Goal: Information Seeking & Learning: Learn about a topic

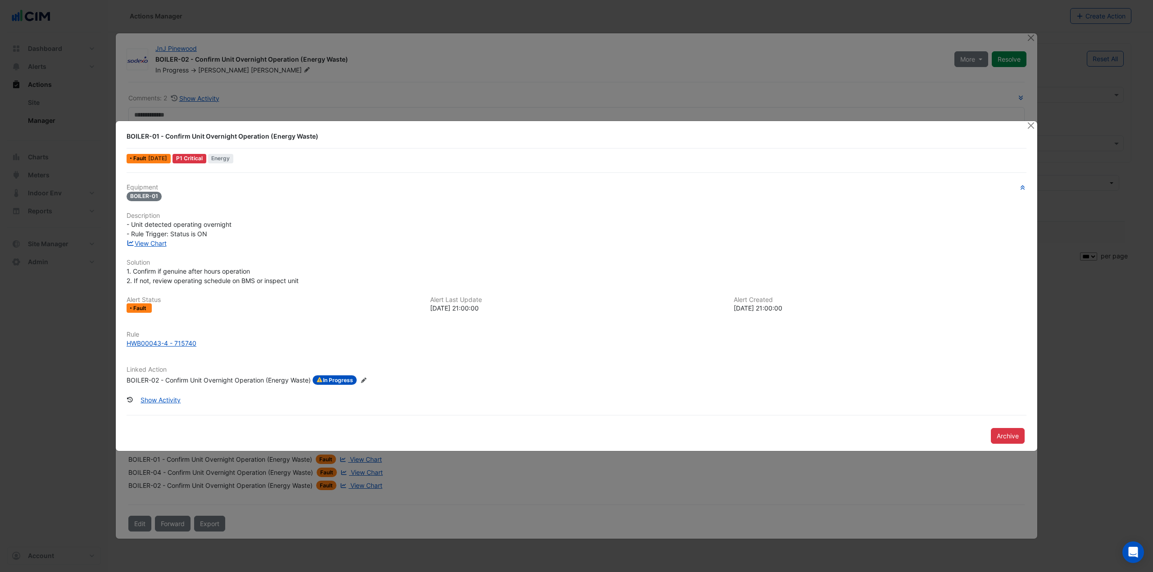
select select "***"
click at [1028, 129] on button "Close" at bounding box center [1030, 125] width 9 height 9
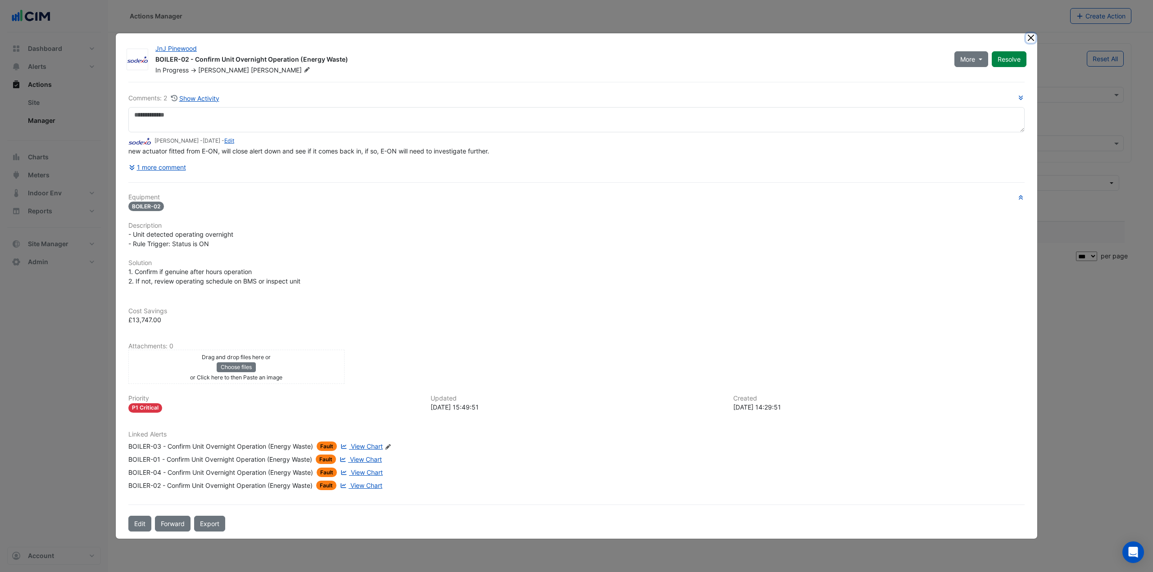
click at [1029, 40] on button "Close" at bounding box center [1030, 37] width 9 height 9
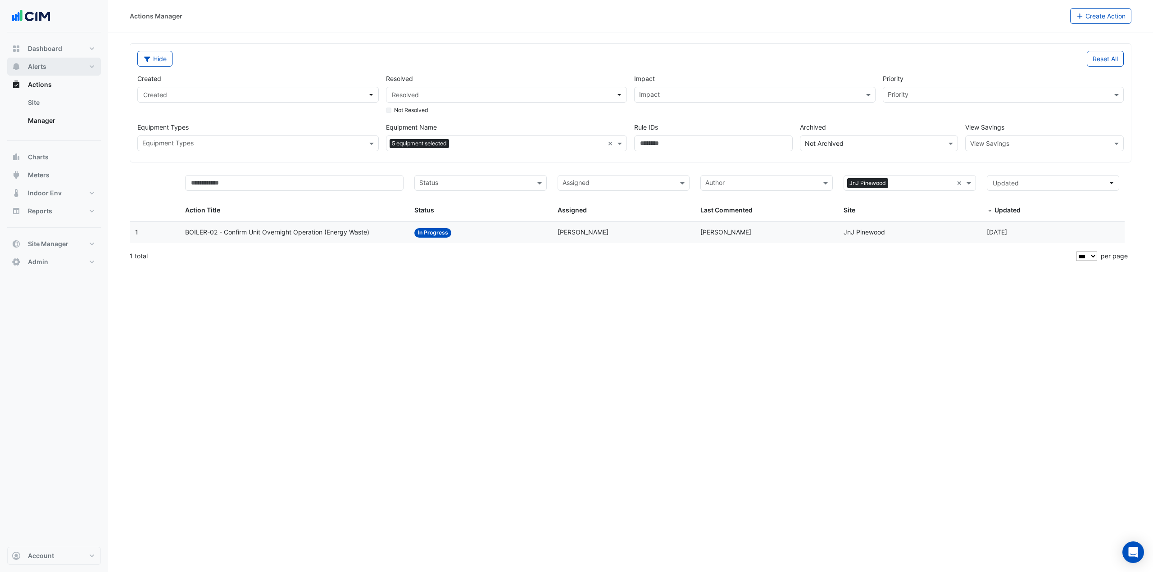
click at [70, 66] on button "Alerts" at bounding box center [54, 67] width 94 height 18
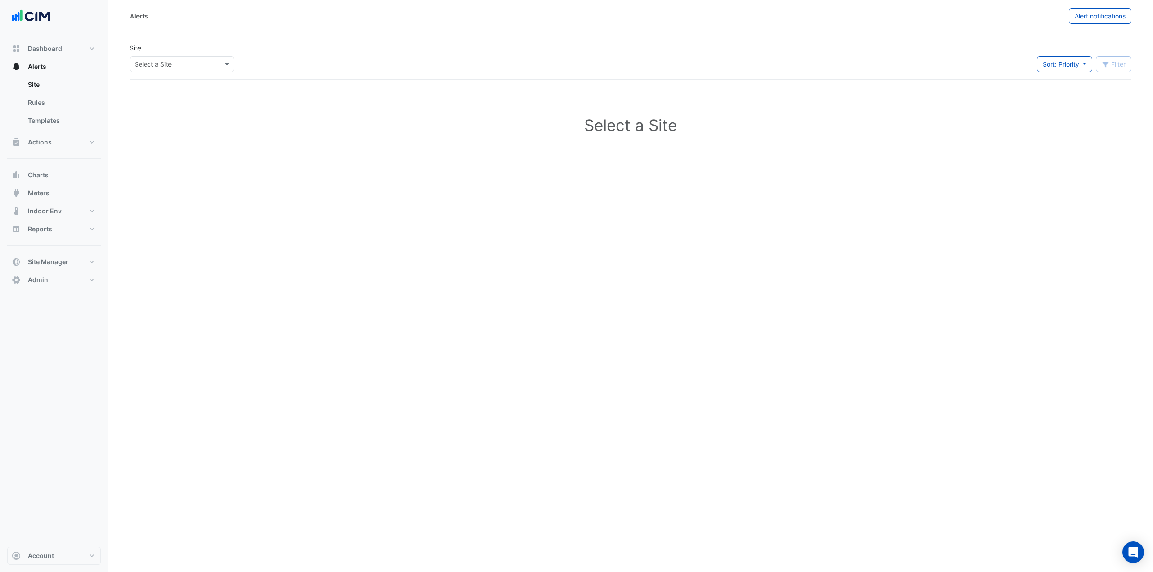
click at [184, 63] on input "text" at bounding box center [173, 64] width 77 height 9
type input "******"
click at [166, 121] on span "Gilead Sciences" at bounding box center [168, 123] width 47 height 8
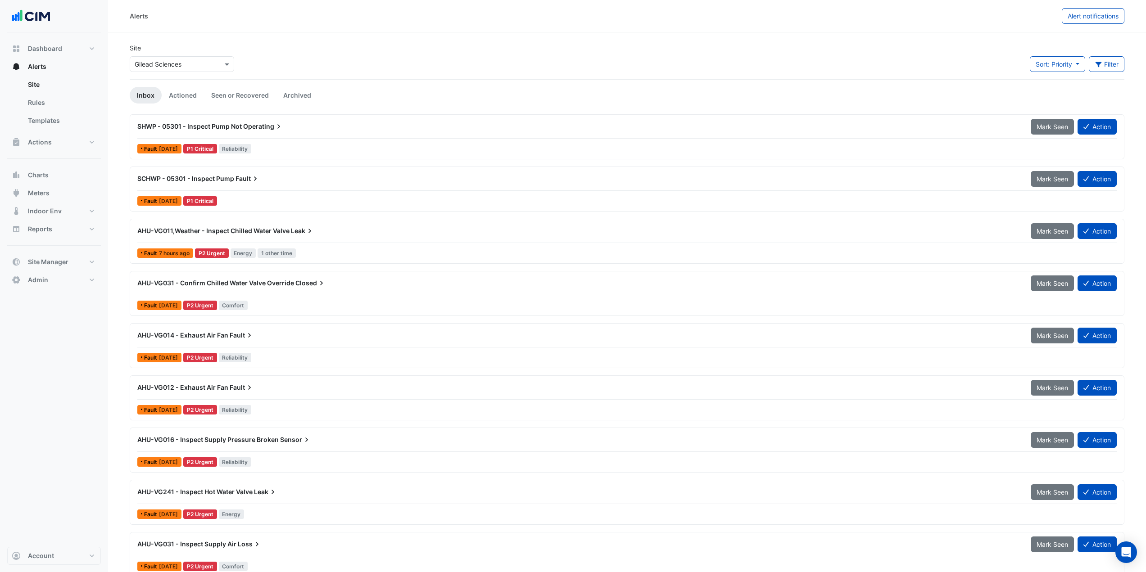
click at [292, 289] on div "AHU-VG031 - Confirm Chilled Water Valve Override Closed" at bounding box center [578, 283] width 893 height 16
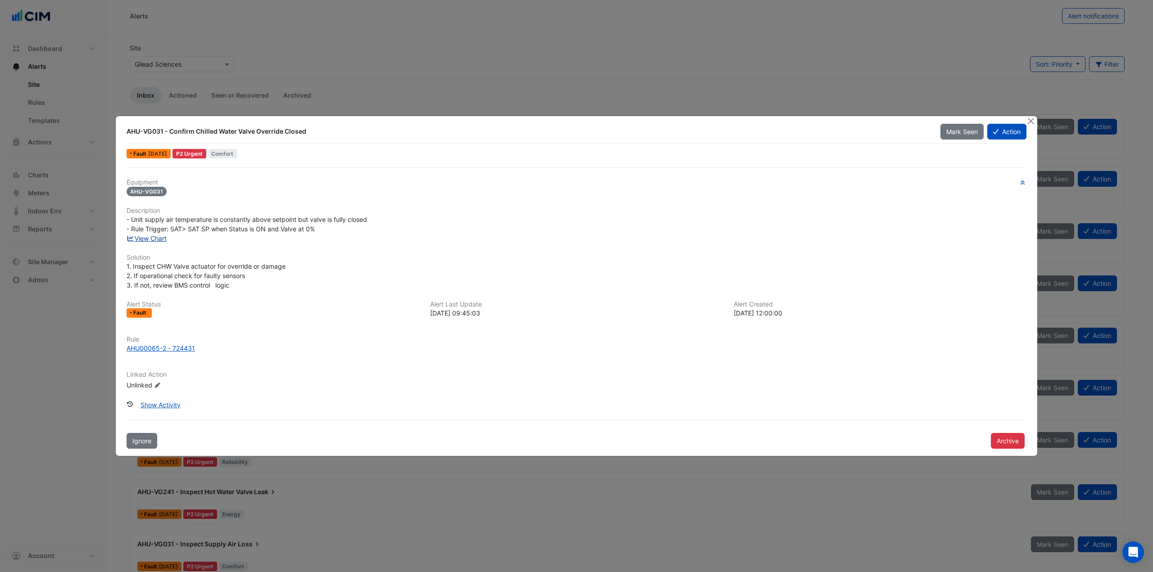
click at [150, 240] on link "View Chart" at bounding box center [147, 239] width 40 height 8
click at [1032, 117] on button "Close" at bounding box center [1030, 120] width 9 height 9
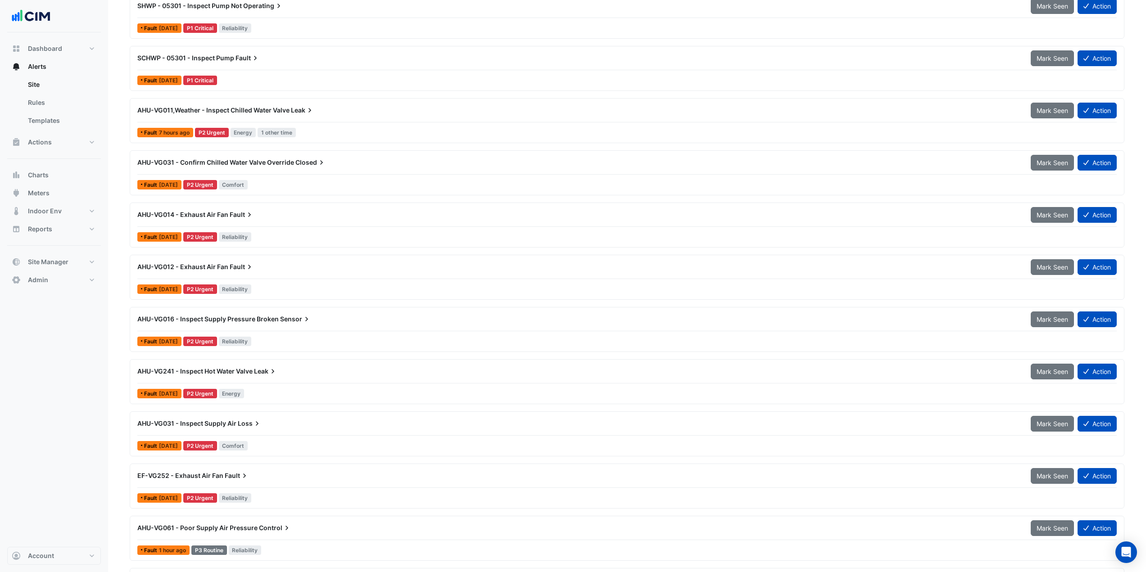
scroll to position [135, 0]
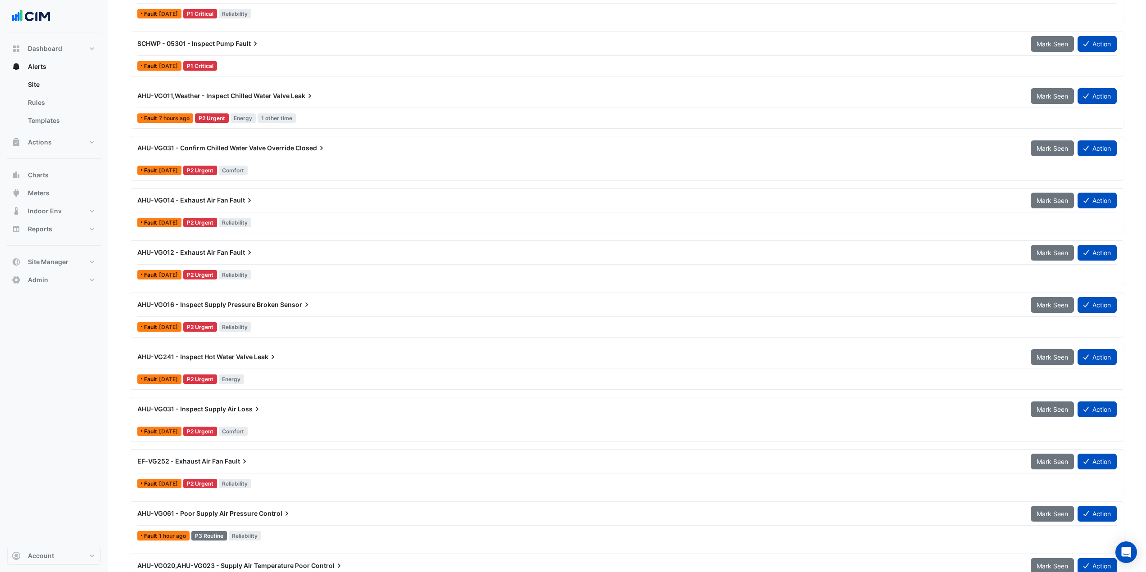
click at [286, 314] on div "AHU-VG016 - Inspect Supply Pressure Broken Sensor Mark Seen Action" at bounding box center [626, 307] width 979 height 20
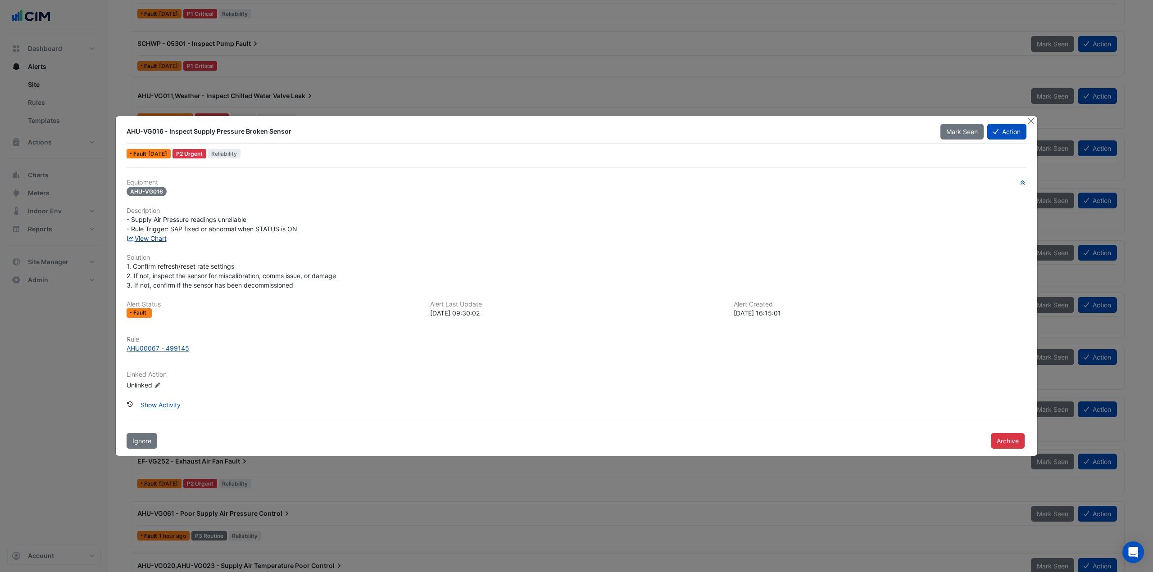
click at [157, 240] on link "View Chart" at bounding box center [147, 239] width 40 height 8
click at [1033, 122] on button "Close" at bounding box center [1030, 120] width 9 height 9
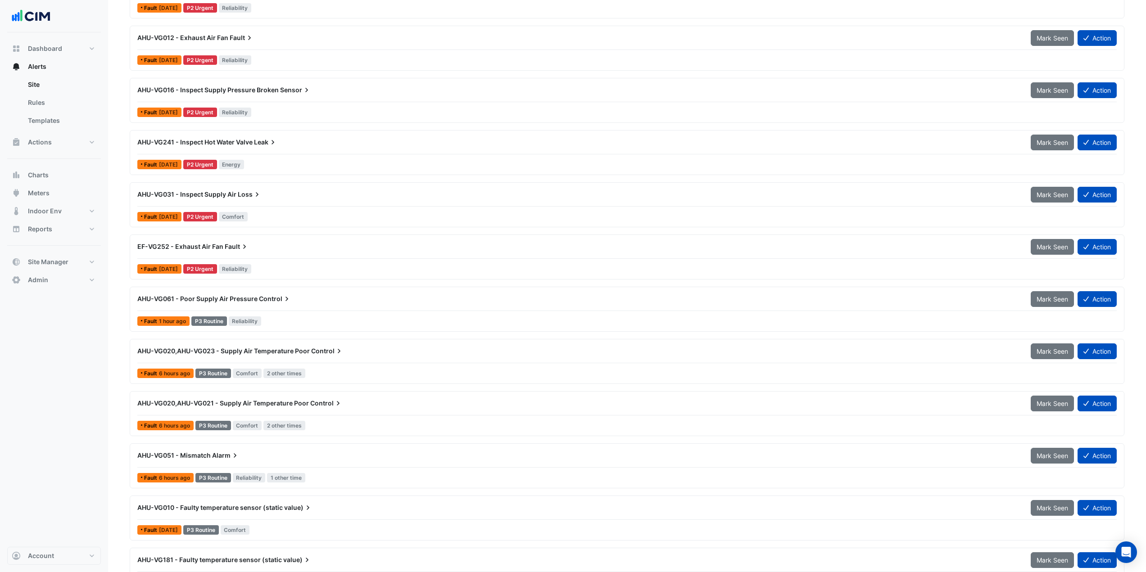
scroll to position [360, 0]
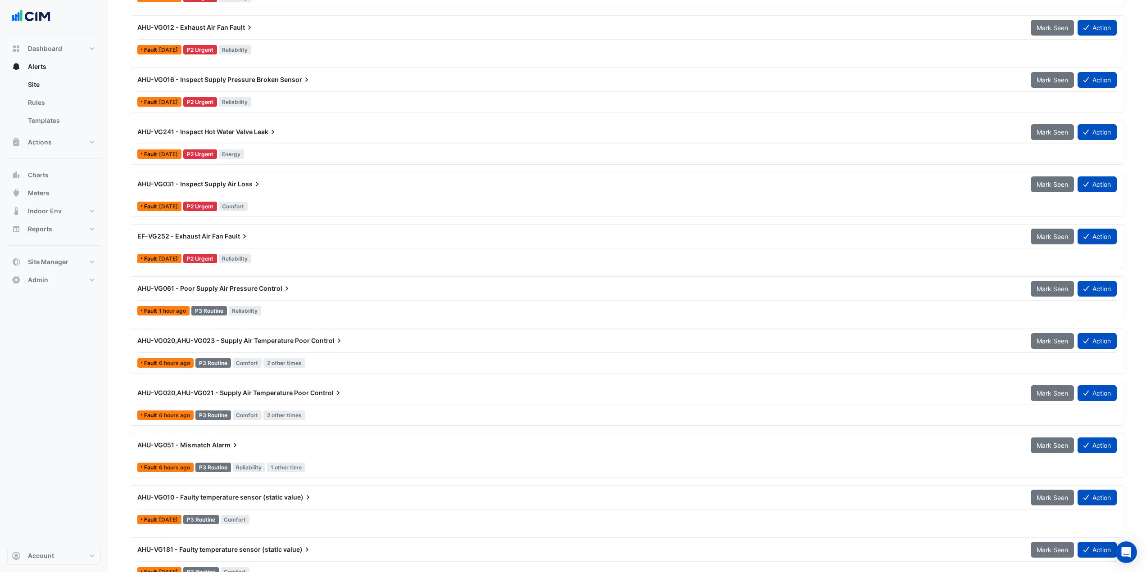
click at [322, 299] on div "AHU-VG061 - Poor Supply Air Pressure Control Mark Seen Action" at bounding box center [626, 291] width 979 height 20
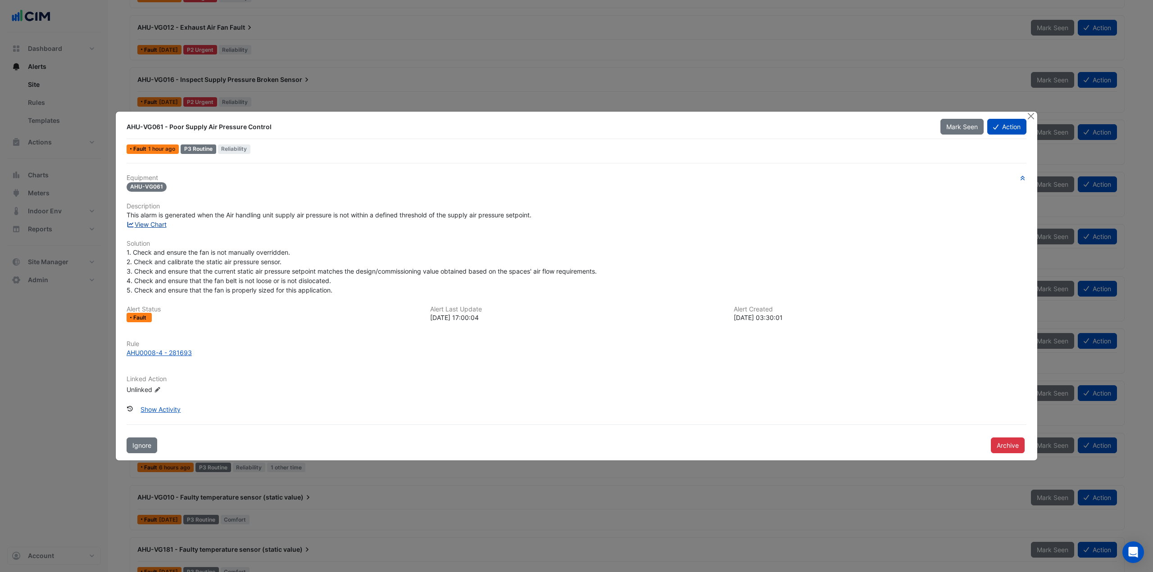
click at [153, 223] on link "View Chart" at bounding box center [147, 225] width 40 height 8
click at [1028, 119] on button "Close" at bounding box center [1030, 116] width 9 height 9
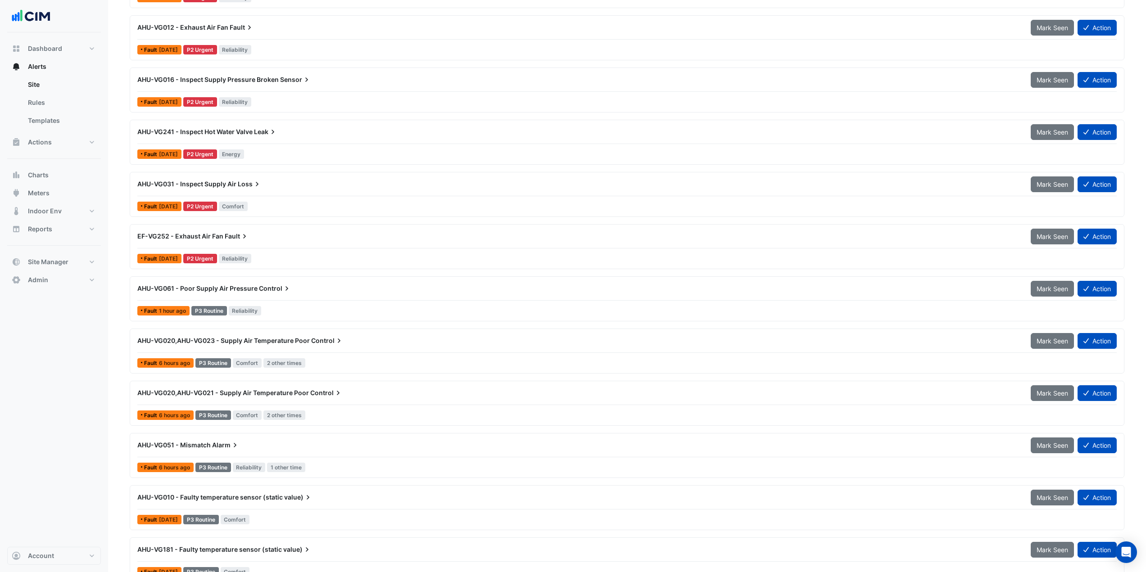
click at [383, 349] on div "AHU-VG020,AHU-VG023 - Supply Air Temperature Poor Control" at bounding box center [578, 341] width 893 height 16
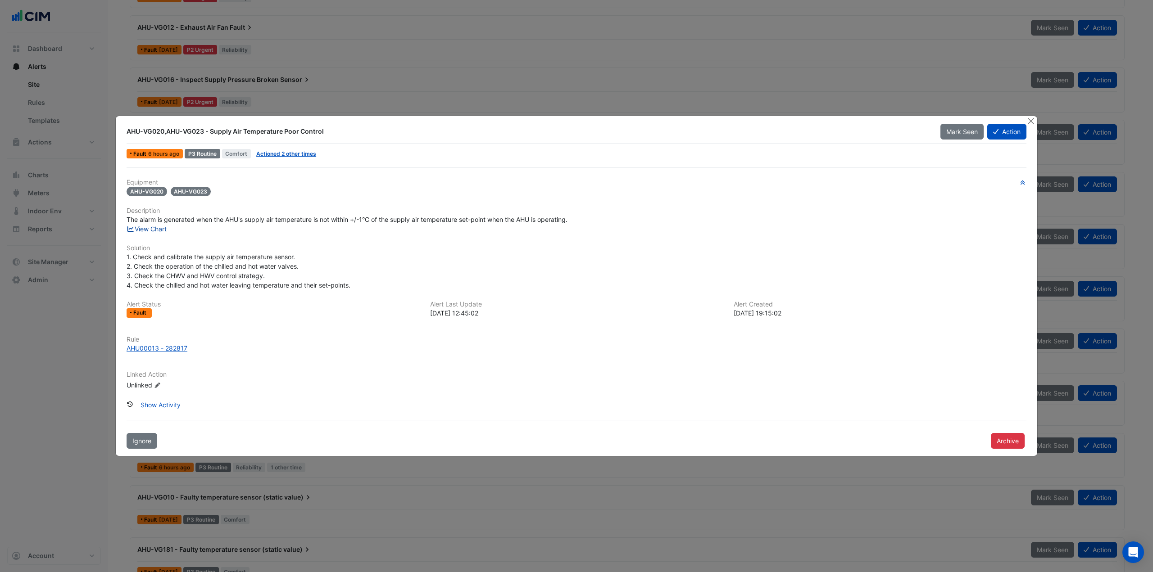
click at [160, 228] on link "View Chart" at bounding box center [147, 229] width 40 height 8
click at [1033, 121] on button "Close" at bounding box center [1030, 120] width 9 height 9
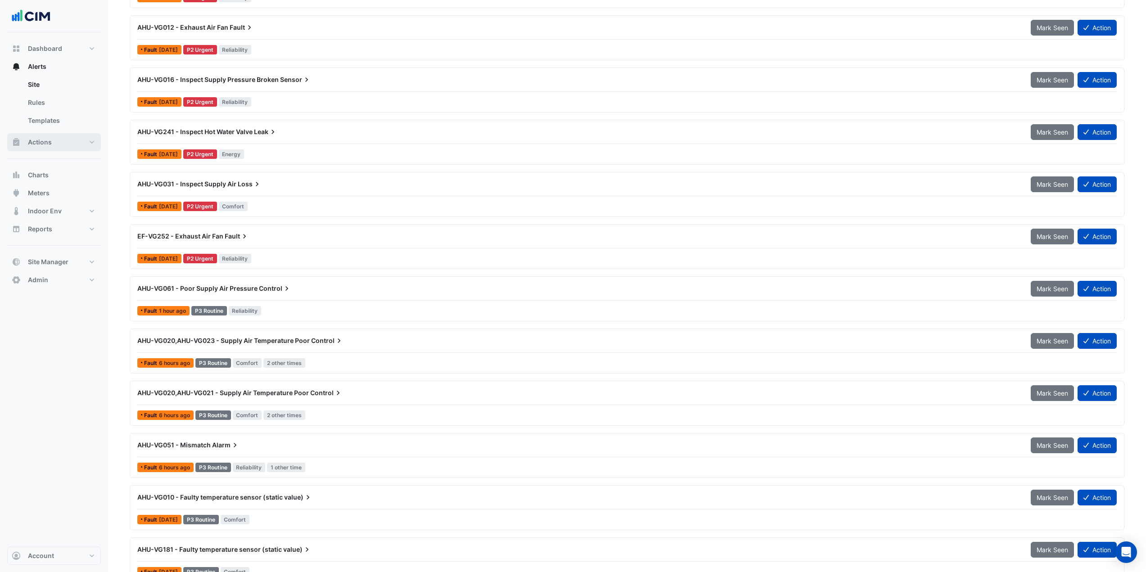
click at [65, 145] on button "Actions" at bounding box center [54, 142] width 94 height 18
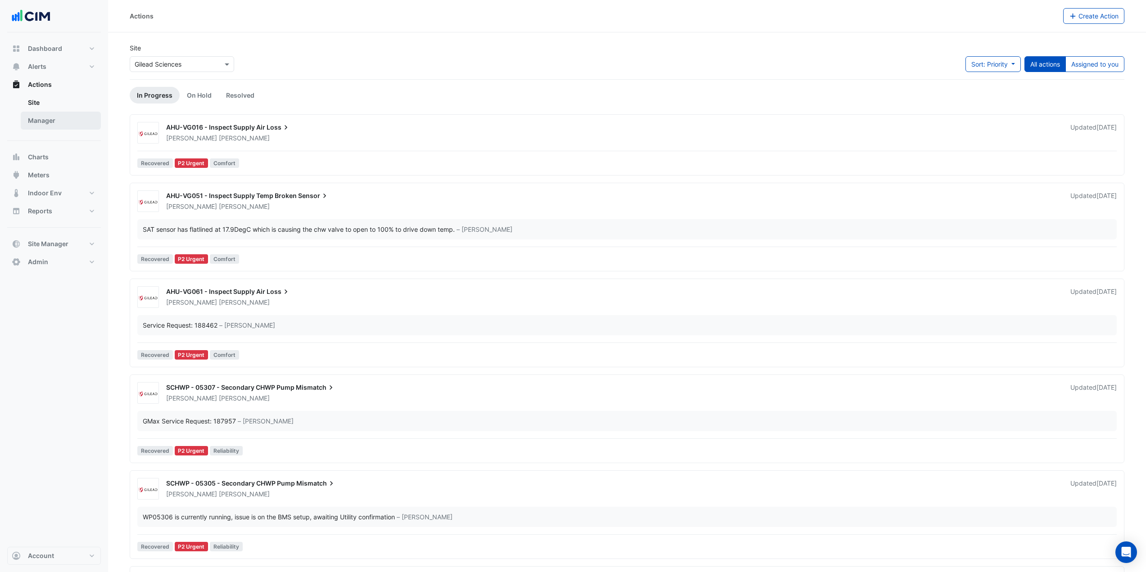
click at [63, 117] on link "Manager" at bounding box center [61, 121] width 80 height 18
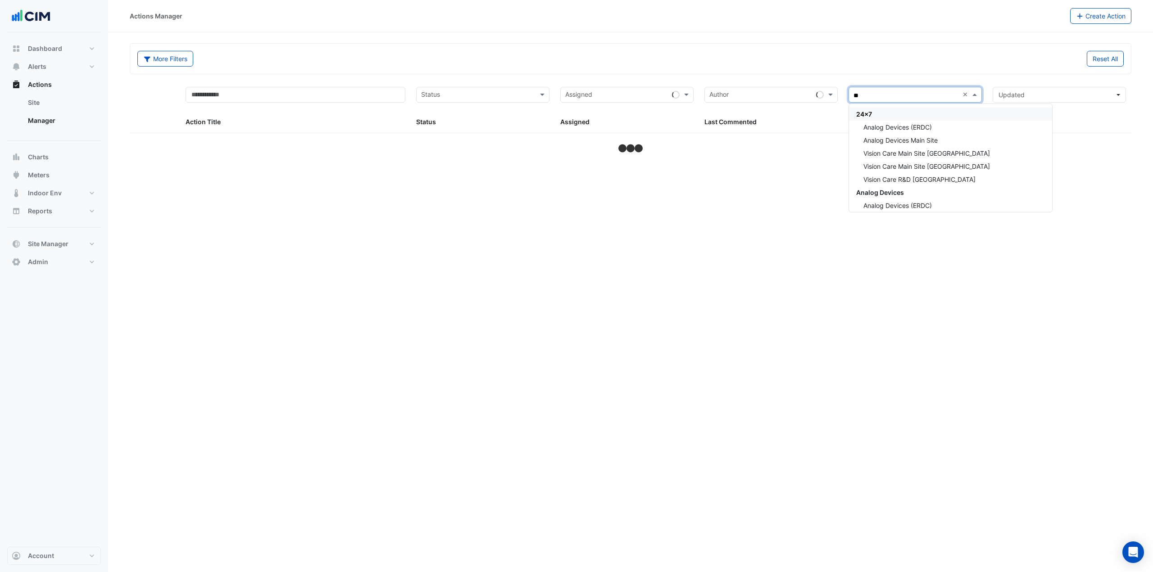
type input "*"
type input "***"
select select "***"
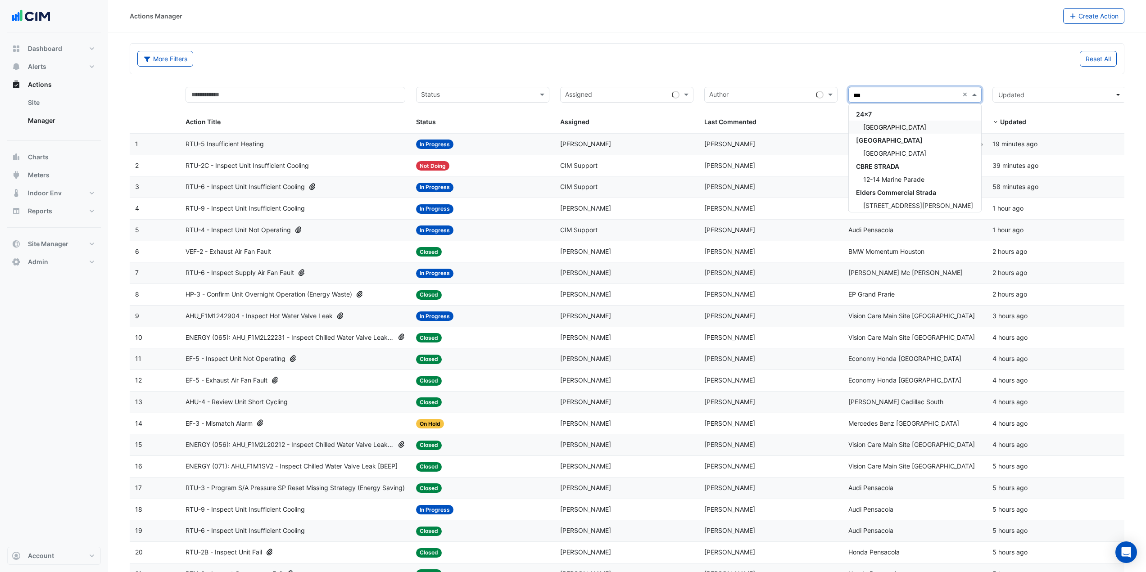
click at [934, 126] on div "Adare Manor" at bounding box center [915, 127] width 132 height 13
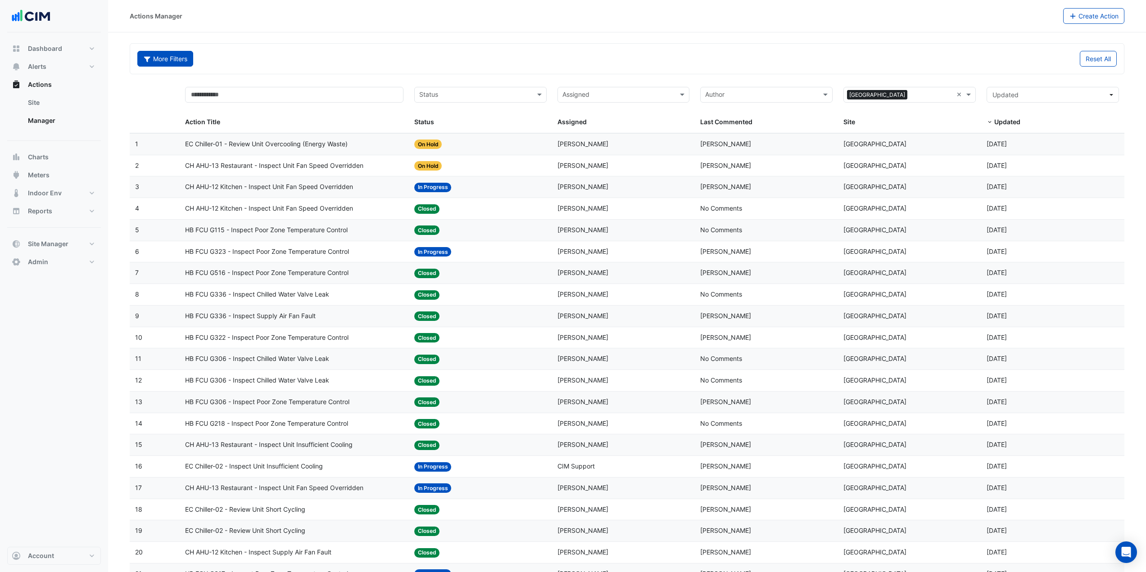
click at [171, 61] on button "More Filters" at bounding box center [165, 59] width 56 height 16
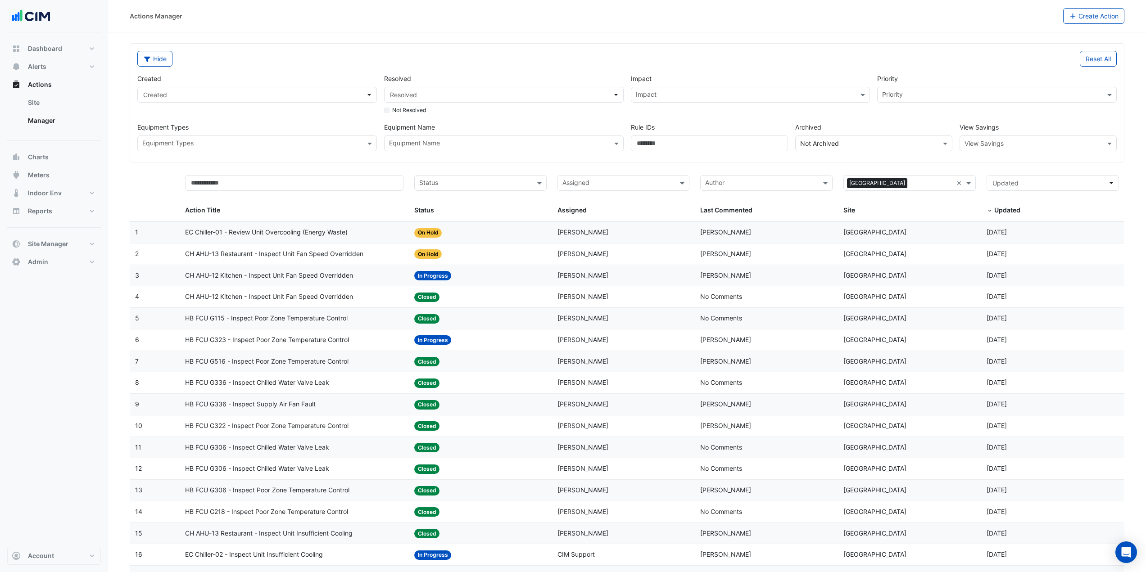
click at [1037, 142] on input "text" at bounding box center [1029, 143] width 129 height 9
click at [968, 163] on span "Cost" at bounding box center [974, 163] width 14 height 8
click at [925, 158] on div "Hide Reset All Created Created Resolved Resolved Not Resolved Impact Impact Pri…" at bounding box center [627, 103] width 994 height 118
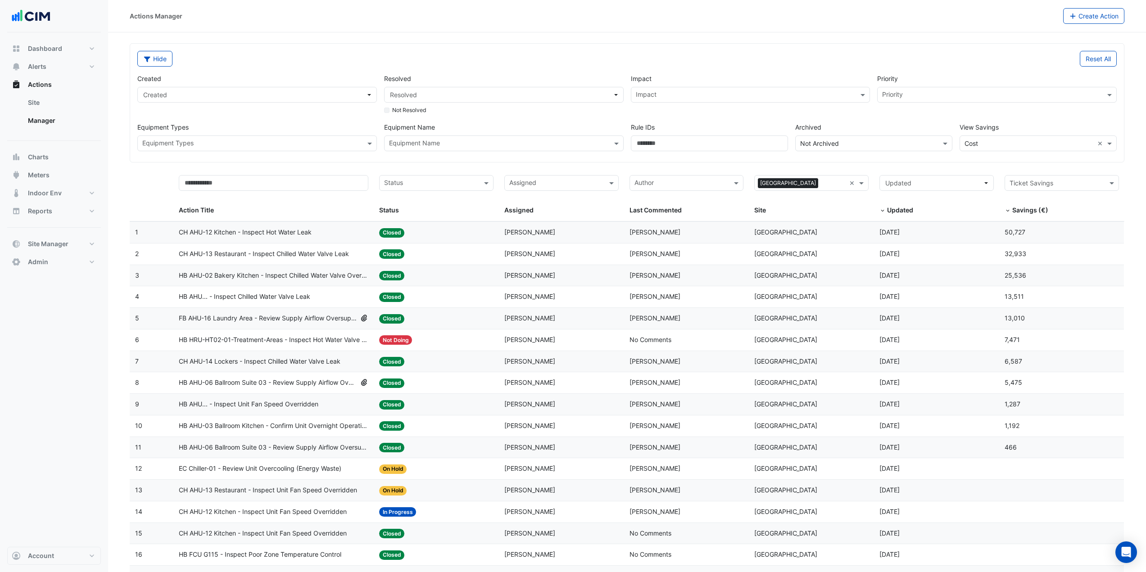
click at [272, 316] on span "FB AHU-16 Laundry Area - Review Supply Airflow Oversupply (Energy Waste)" at bounding box center [268, 318] width 178 height 10
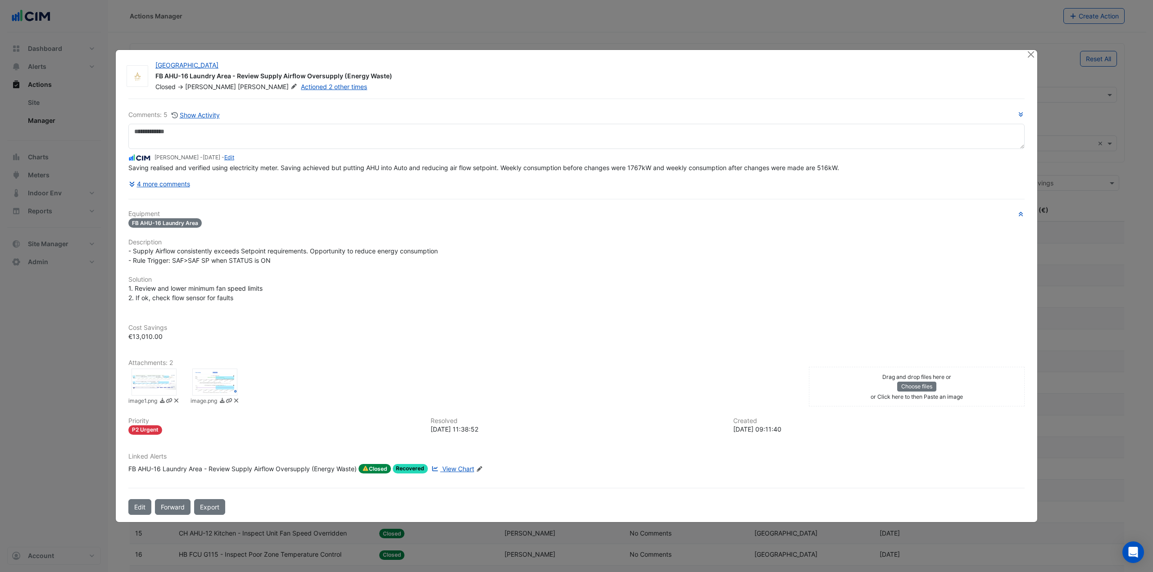
click at [464, 469] on span "View Chart" at bounding box center [458, 469] width 32 height 8
click at [177, 185] on button "4 more comments" at bounding box center [159, 184] width 62 height 16
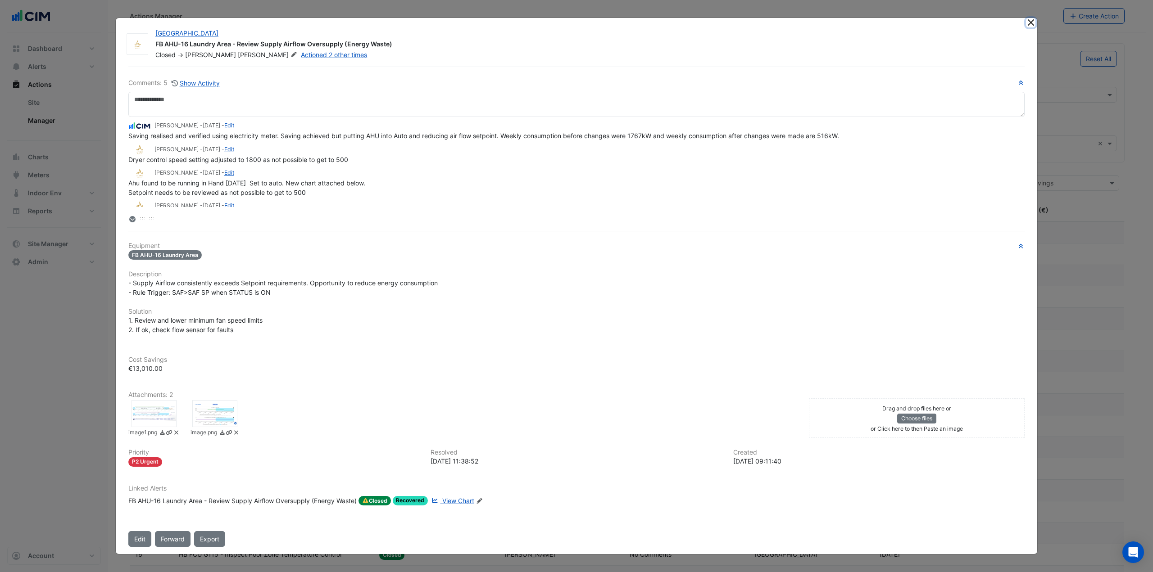
click at [1032, 24] on button "Close" at bounding box center [1030, 22] width 9 height 9
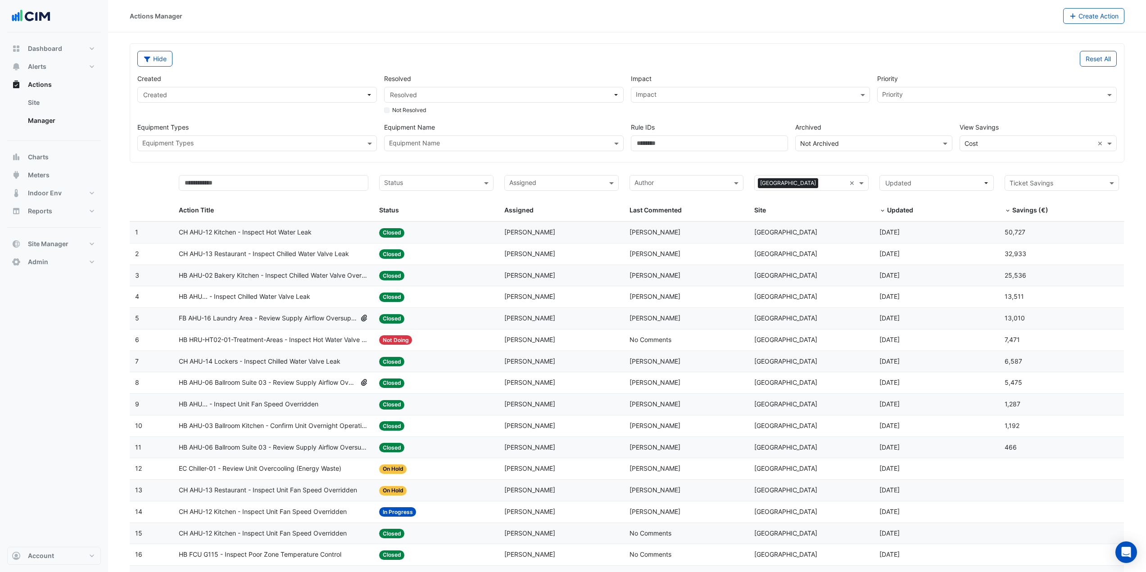
click at [352, 275] on span "HB AHU-02 Bakery Kitchen - Inspect Chilled Water Valve Overridden Open" at bounding box center [274, 276] width 190 height 10
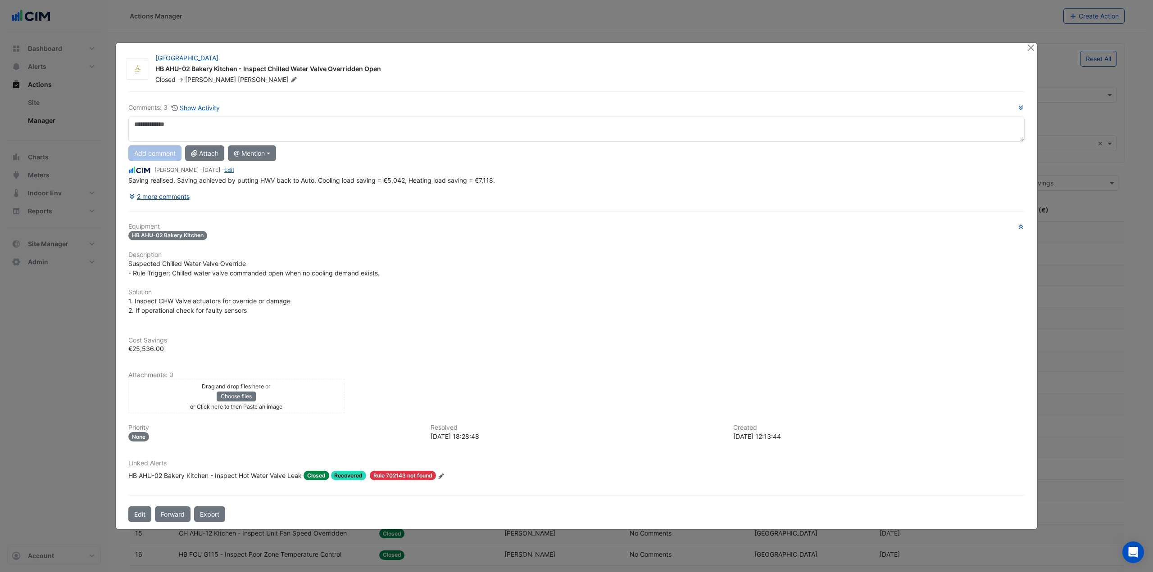
click at [181, 195] on button "2 more comments" at bounding box center [159, 197] width 62 height 16
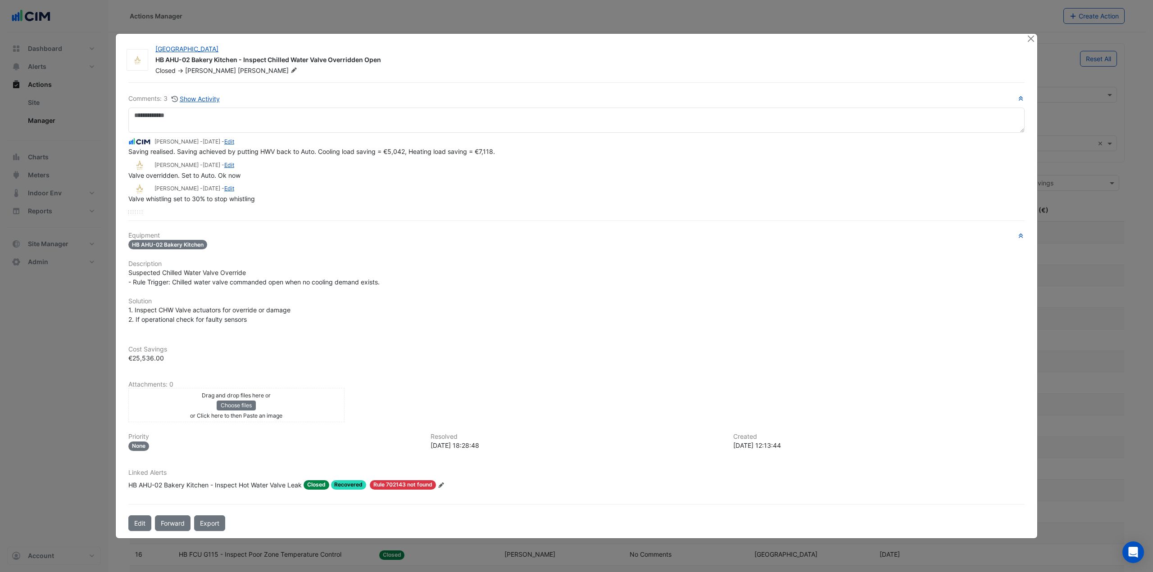
click at [242, 488] on div "HB AHU-02 Bakery Kitchen - Inspect Hot Water Valve Leak" at bounding box center [214, 484] width 173 height 9
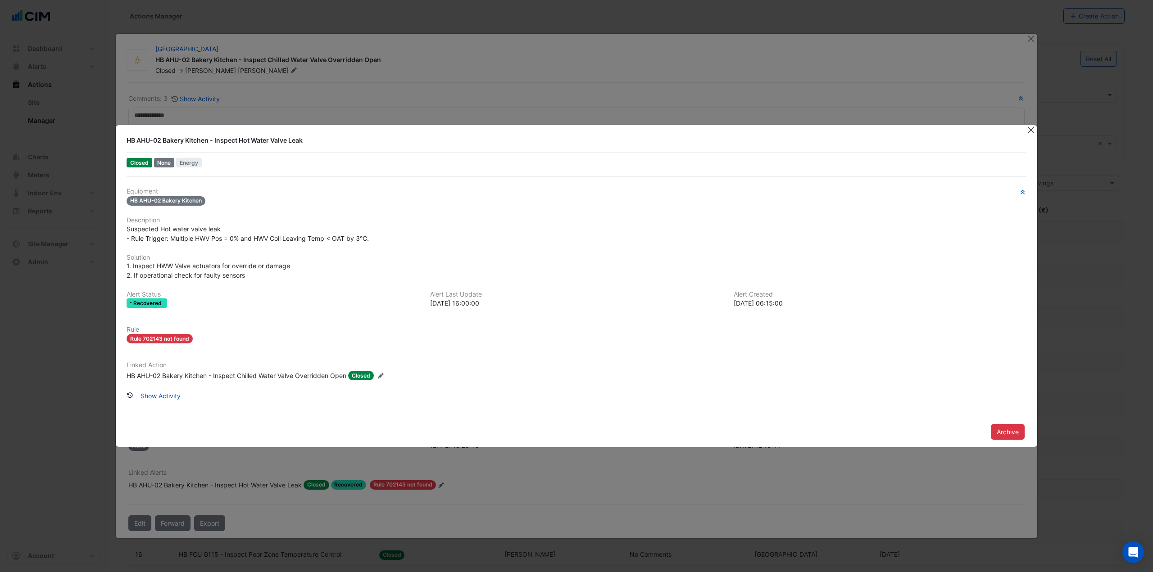
click at [1026, 131] on button "Close" at bounding box center [1030, 129] width 9 height 9
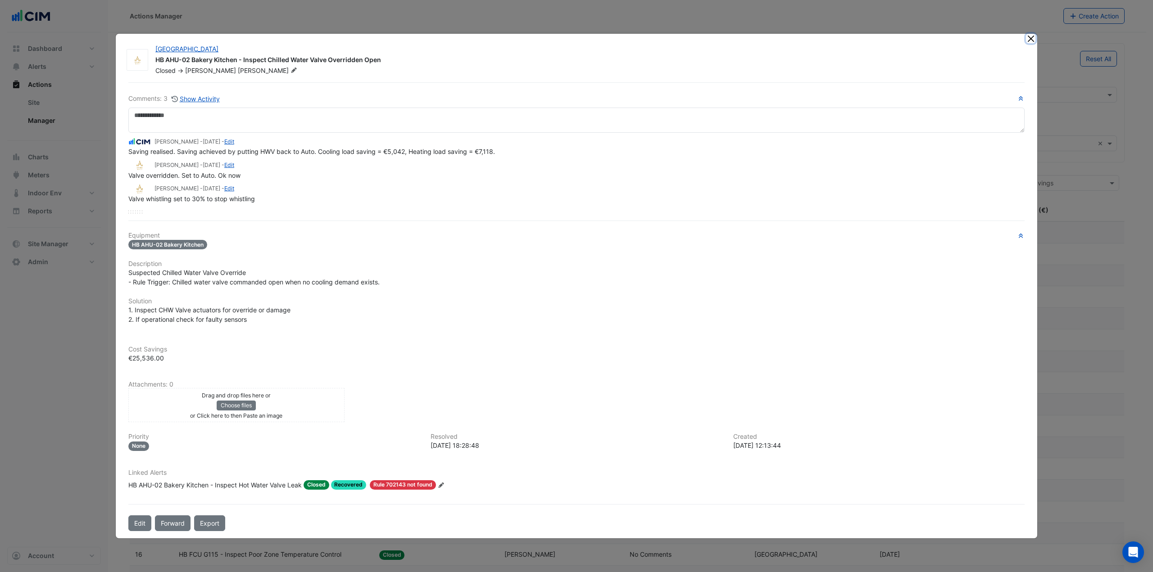
click at [1032, 39] on button "Close" at bounding box center [1030, 38] width 9 height 9
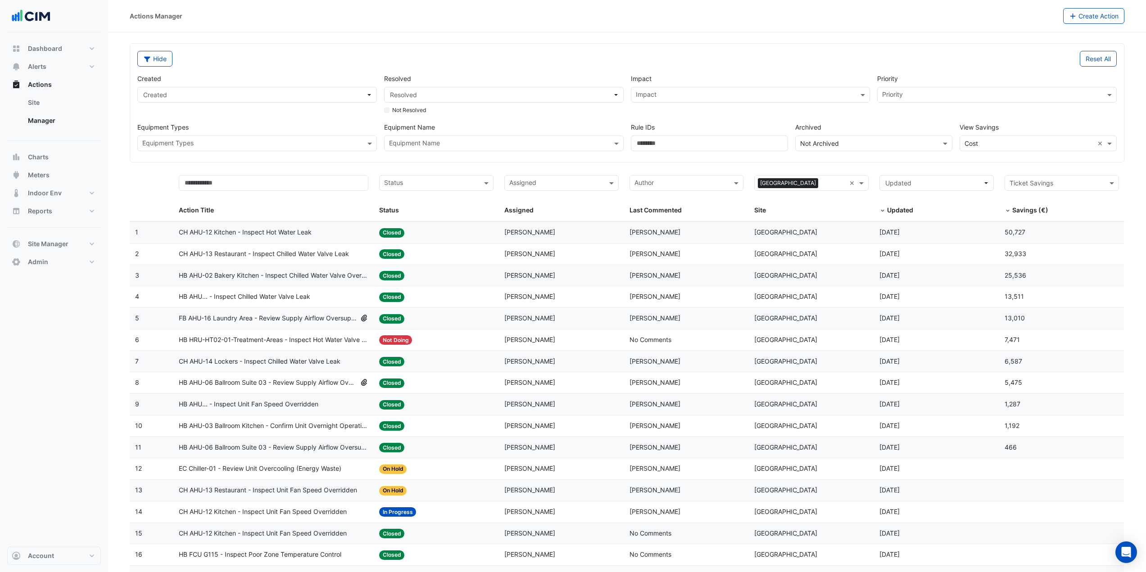
click at [255, 381] on span "HB AHU-06 Ballroom Suite 03 - Review Supply Airflow Oversupply (Energy Waste)" at bounding box center [268, 383] width 178 height 10
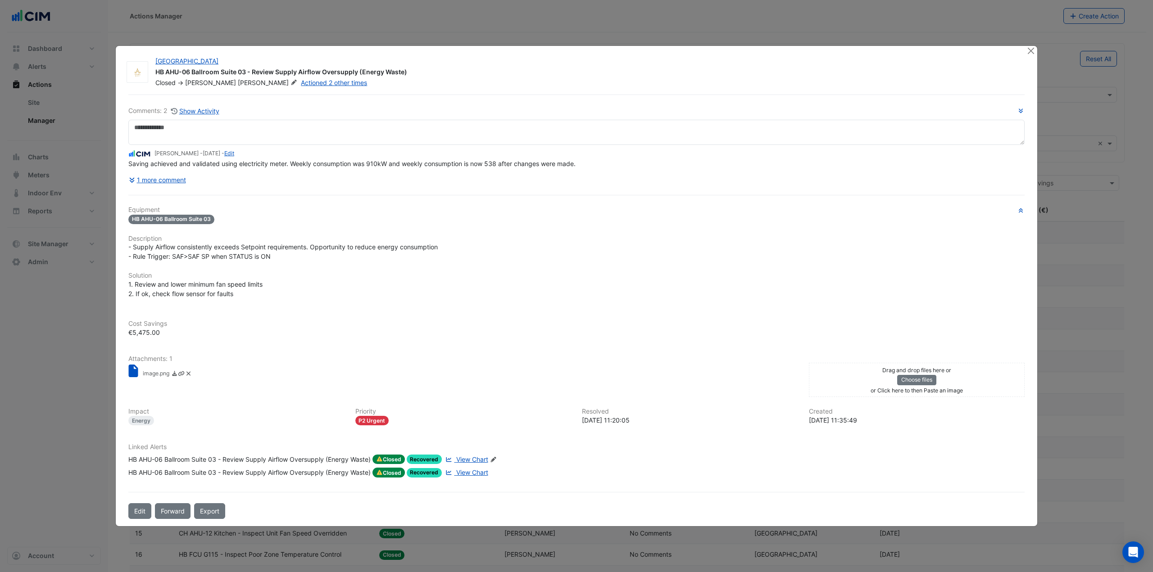
click at [313, 221] on div "HB AHU-06 Ballroom Suite 03" at bounding box center [576, 219] width 896 height 10
click at [476, 463] on link "View Chart" at bounding box center [466, 460] width 44 height 10
click at [1029, 51] on button "Close" at bounding box center [1030, 50] width 9 height 9
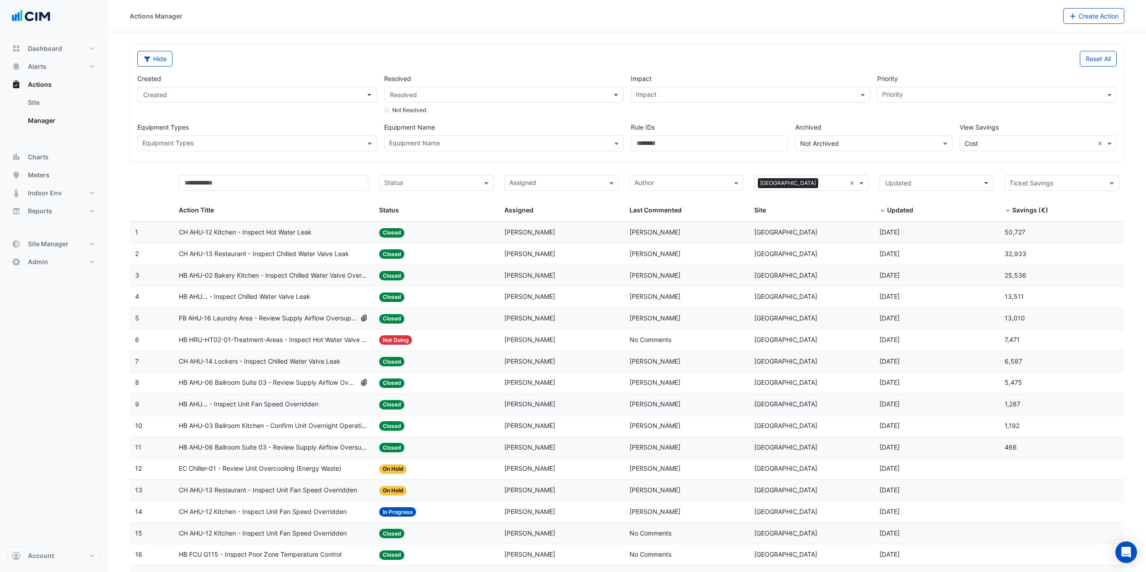
click at [295, 229] on span "CH AHU-12 Kitchen - Inspect Hot Water Leak" at bounding box center [245, 232] width 133 height 10
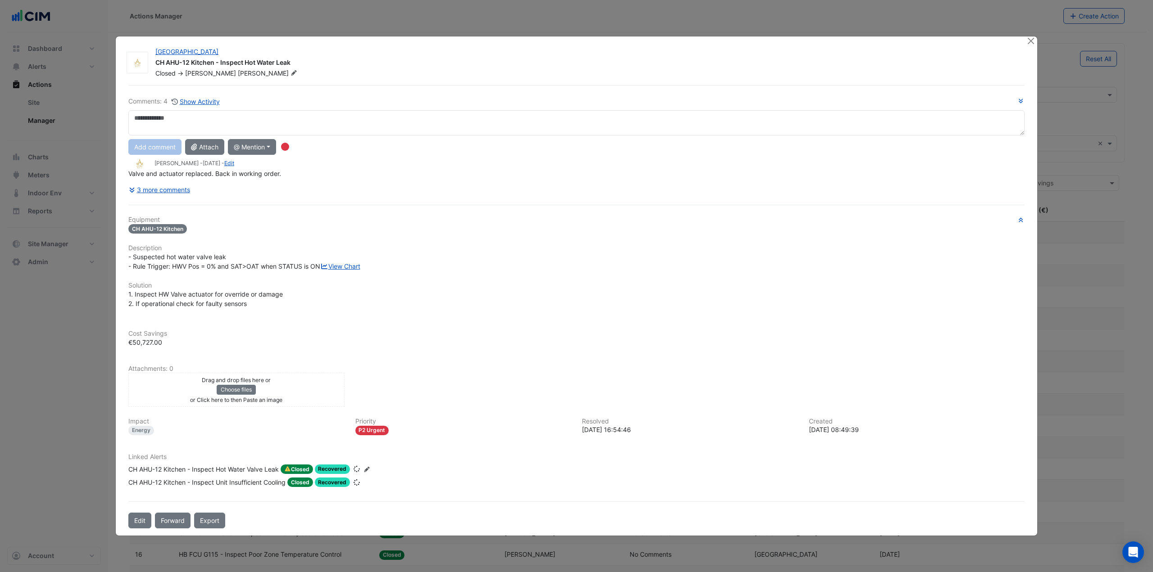
click at [252, 475] on div "CH AHU-12 Kitchen - Inspect Hot Water Valve Leak" at bounding box center [203, 470] width 150 height 10
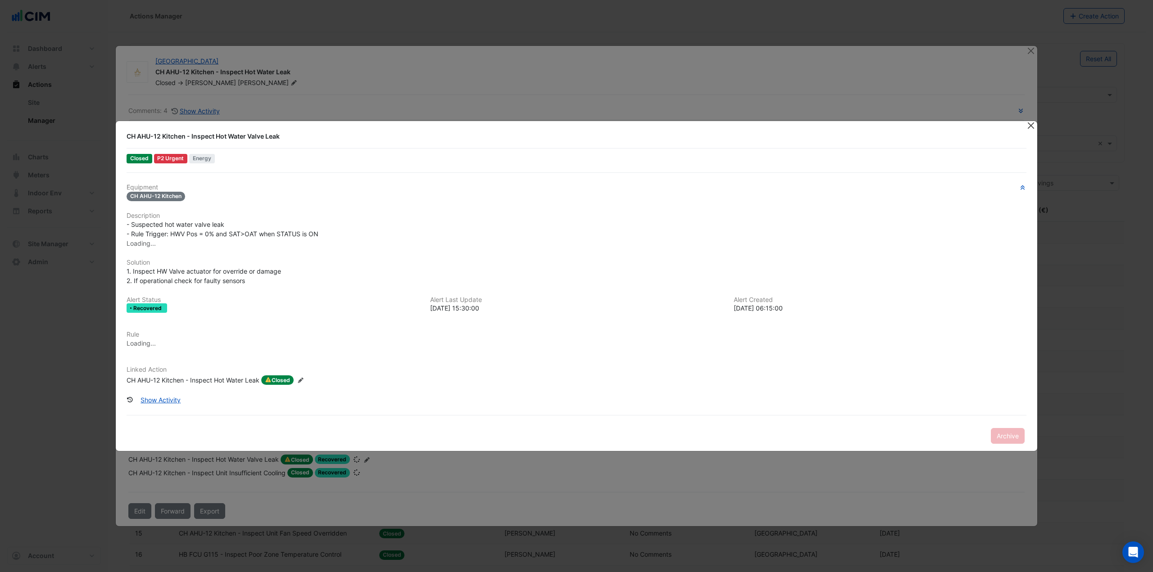
click at [1027, 127] on button "Close" at bounding box center [1030, 125] width 9 height 9
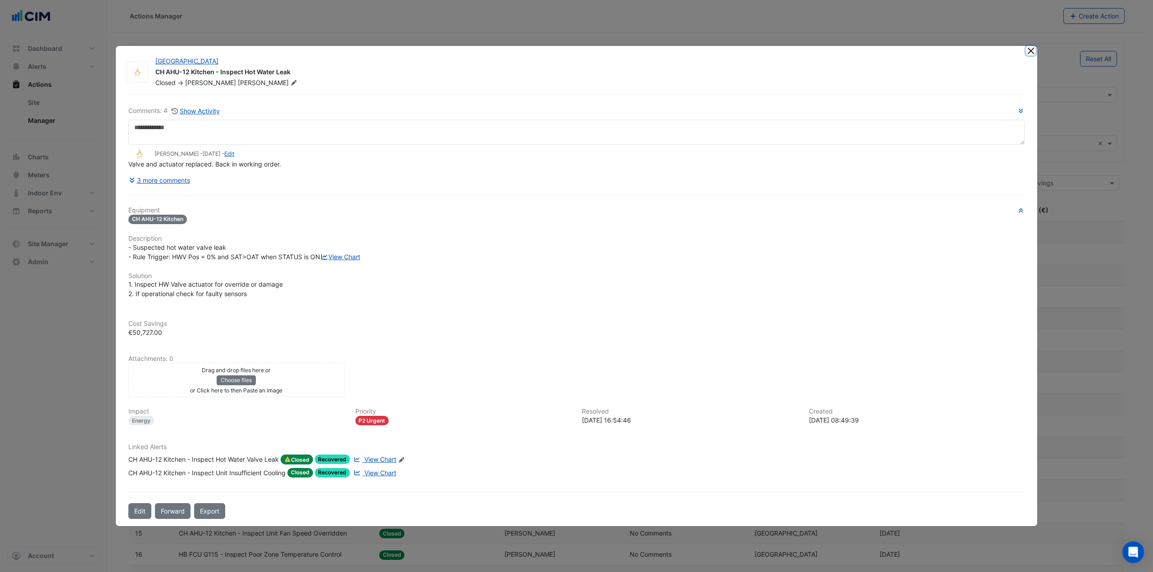
click at [1032, 46] on button "Close" at bounding box center [1030, 50] width 9 height 9
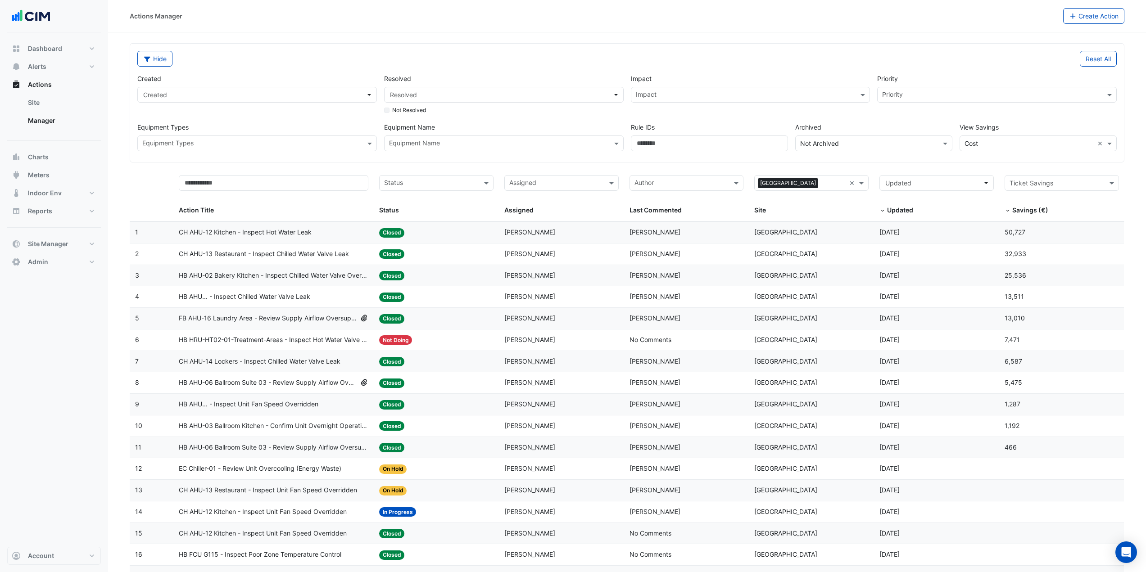
click at [293, 234] on span "CH AHU-12 Kitchen - Inspect Hot Water Leak" at bounding box center [245, 232] width 133 height 10
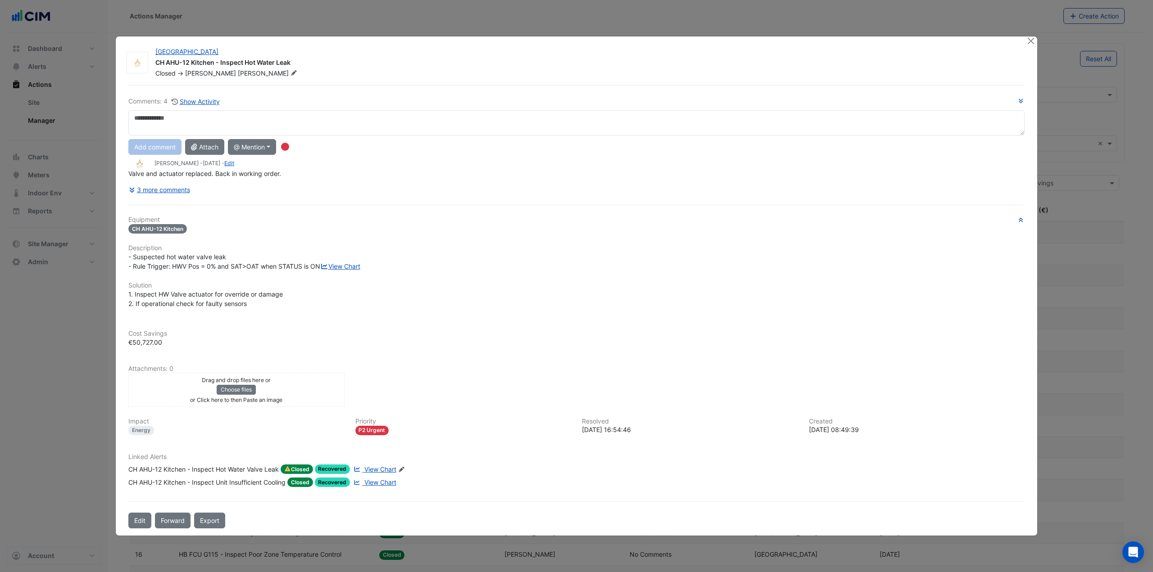
click at [376, 473] on span "View Chart" at bounding box center [380, 470] width 32 height 8
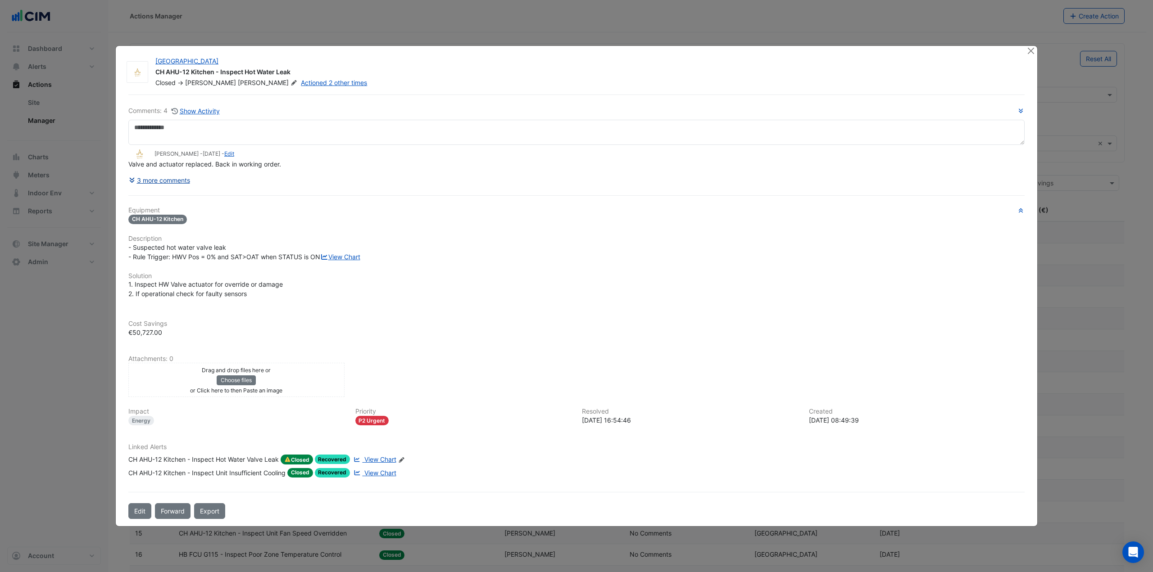
click at [181, 174] on button "3 more comments" at bounding box center [159, 180] width 62 height 16
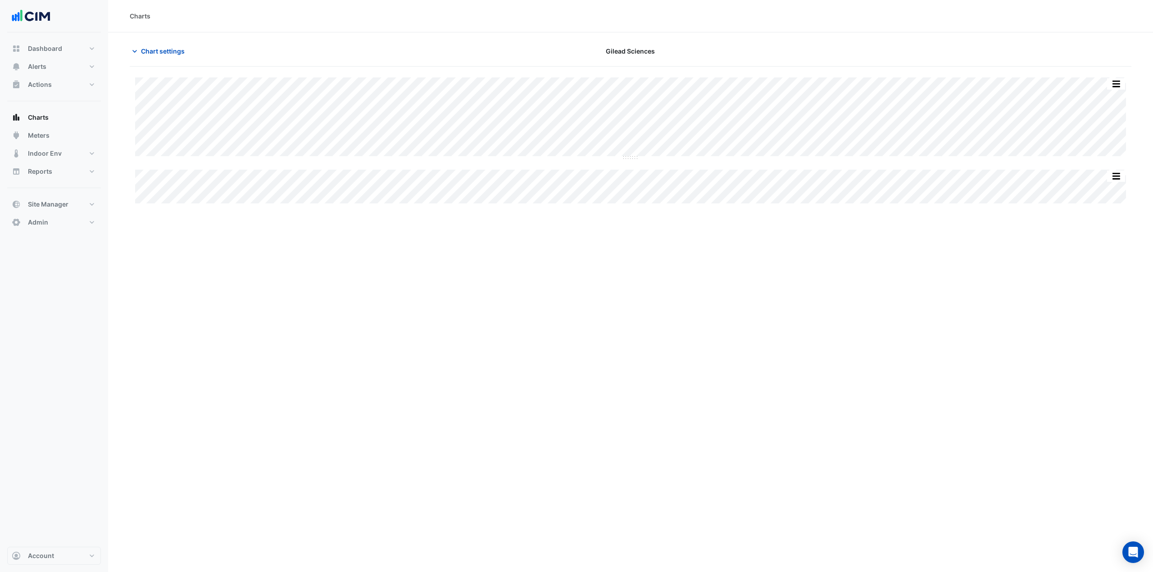
type input "**********"
click at [159, 48] on span "Chart settings" at bounding box center [163, 50] width 44 height 9
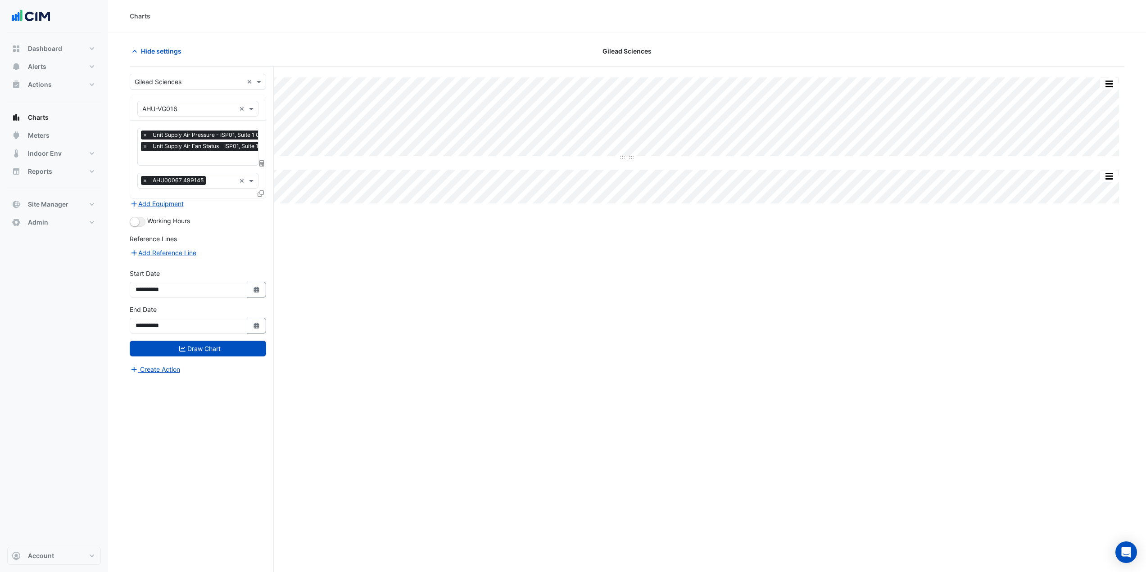
scroll to position [0, 5]
click at [191, 160] on input "text" at bounding box center [209, 158] width 142 height 9
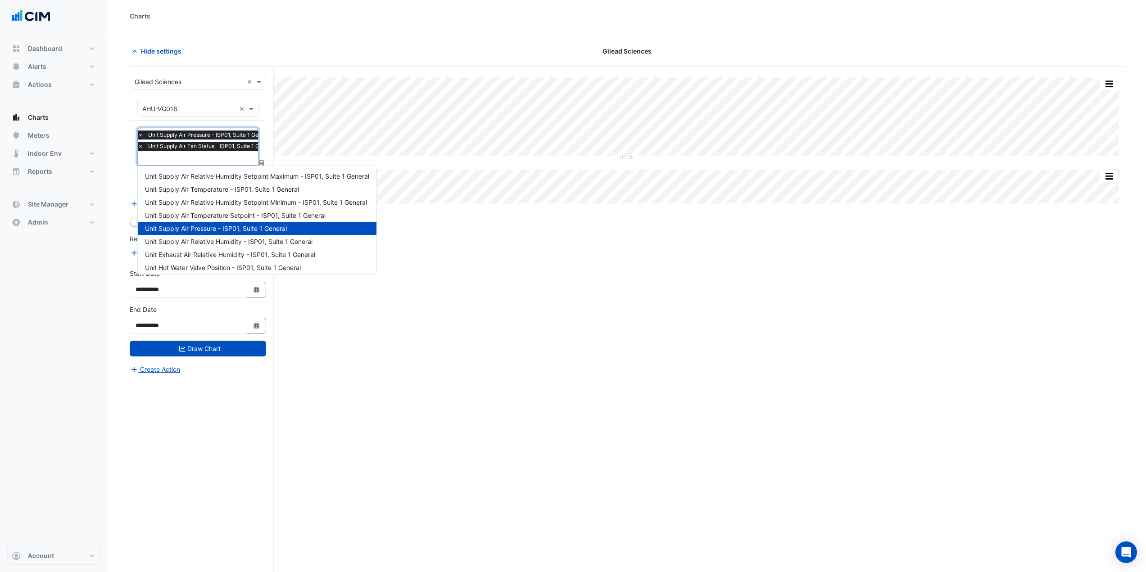
scroll to position [239, 0]
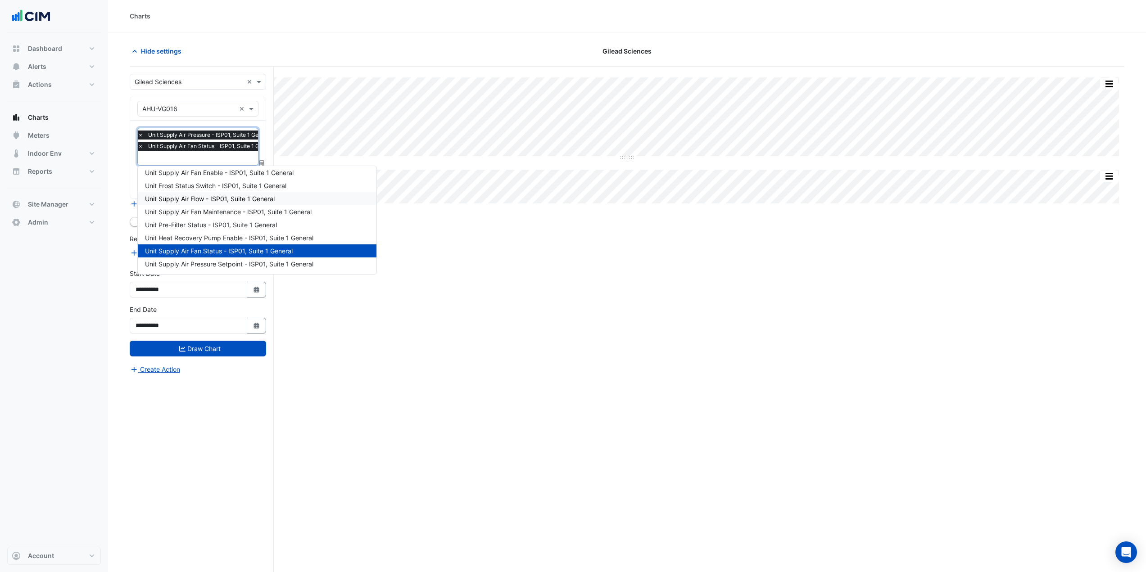
click at [236, 194] on div "Unit Supply Air Flow - ISP01, Suite 1 General" at bounding box center [257, 198] width 239 height 13
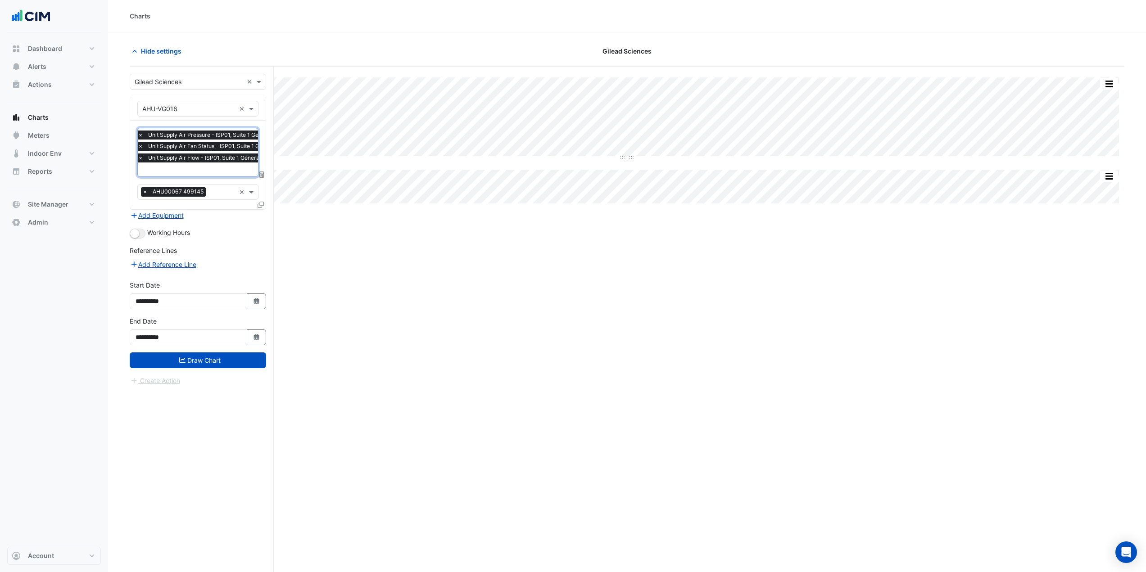
click at [217, 166] on input "text" at bounding box center [209, 170] width 142 height 9
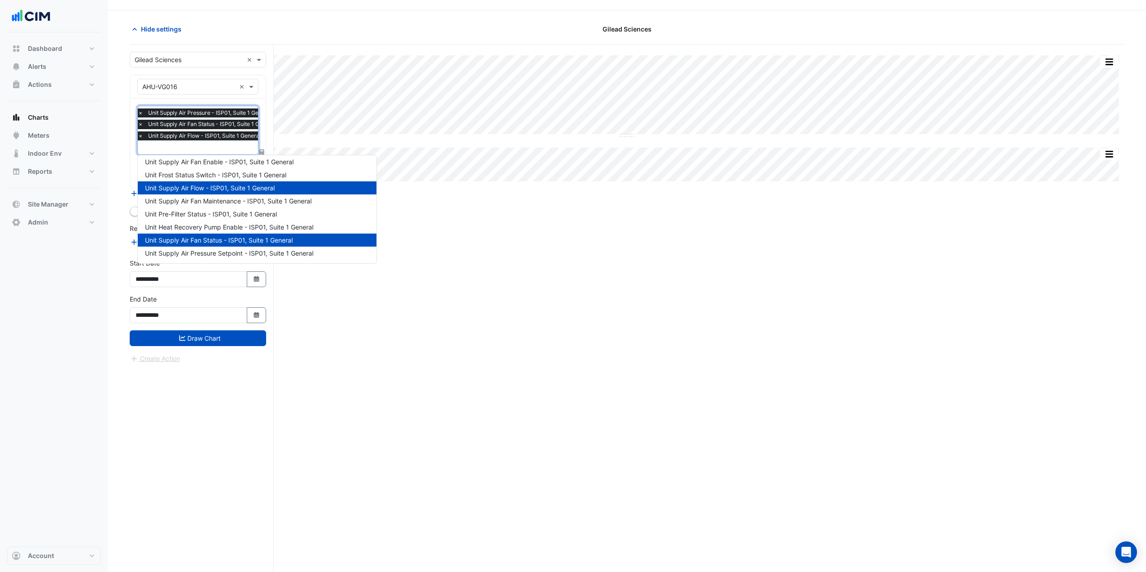
scroll to position [34, 0]
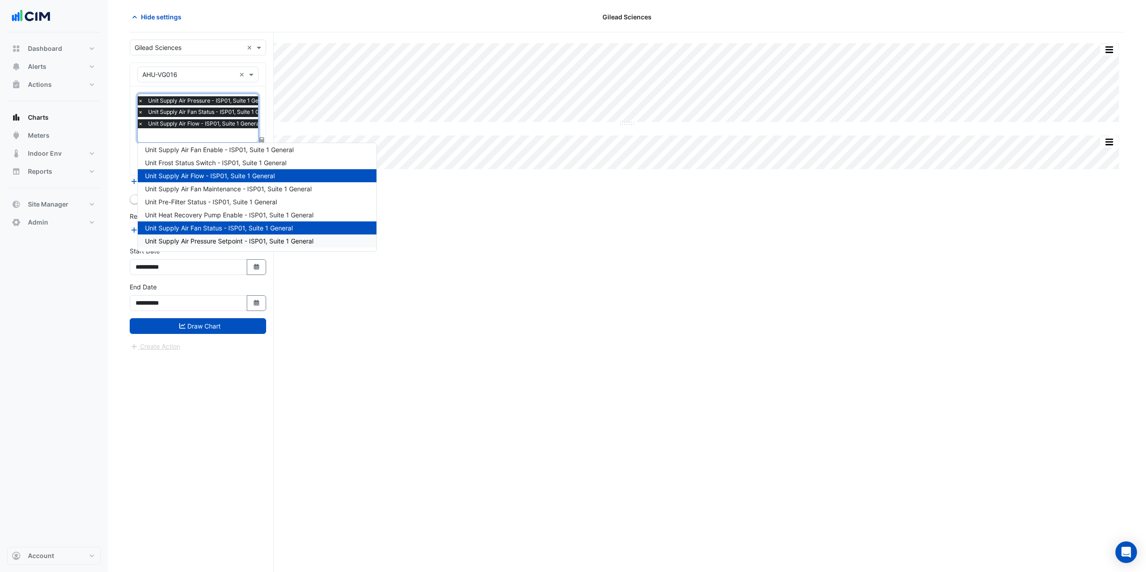
click at [248, 240] on span "Unit Supply Air Pressure Setpoint - ISP01, Suite 1 General" at bounding box center [229, 241] width 168 height 8
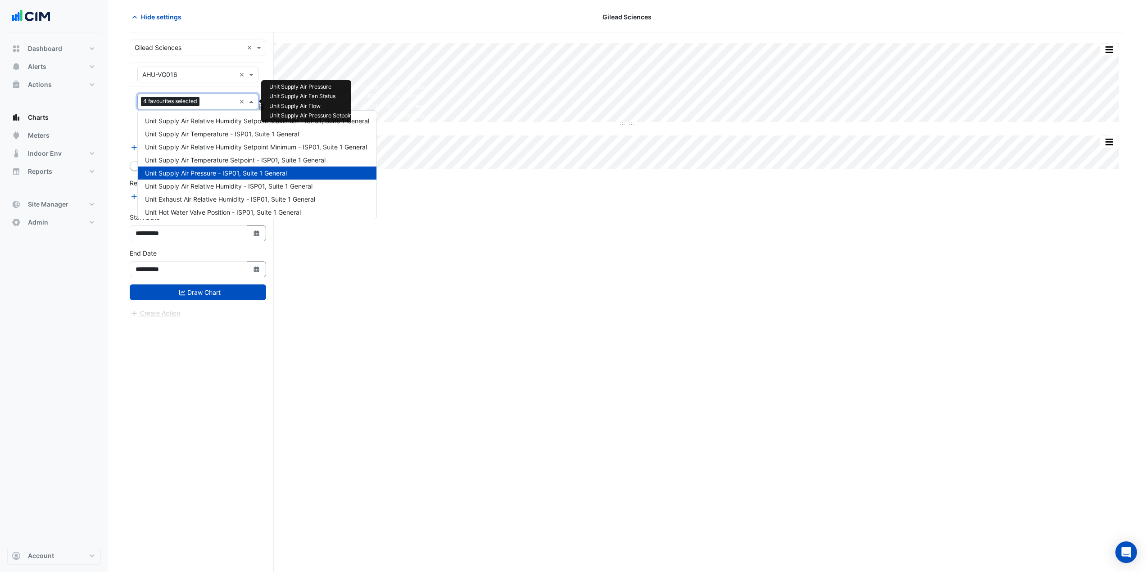
click at [228, 103] on input "text" at bounding box center [219, 102] width 32 height 9
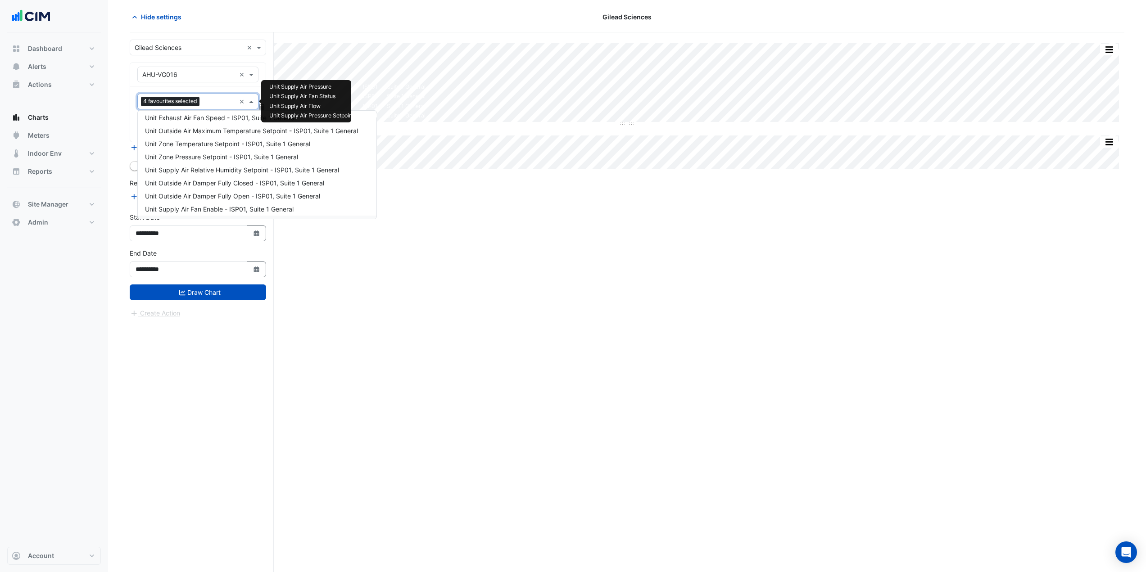
scroll to position [104, 0]
click at [227, 151] on span "Unit Supply Air Fan Speed - ISP01, Suite 1 General" at bounding box center [219, 148] width 148 height 8
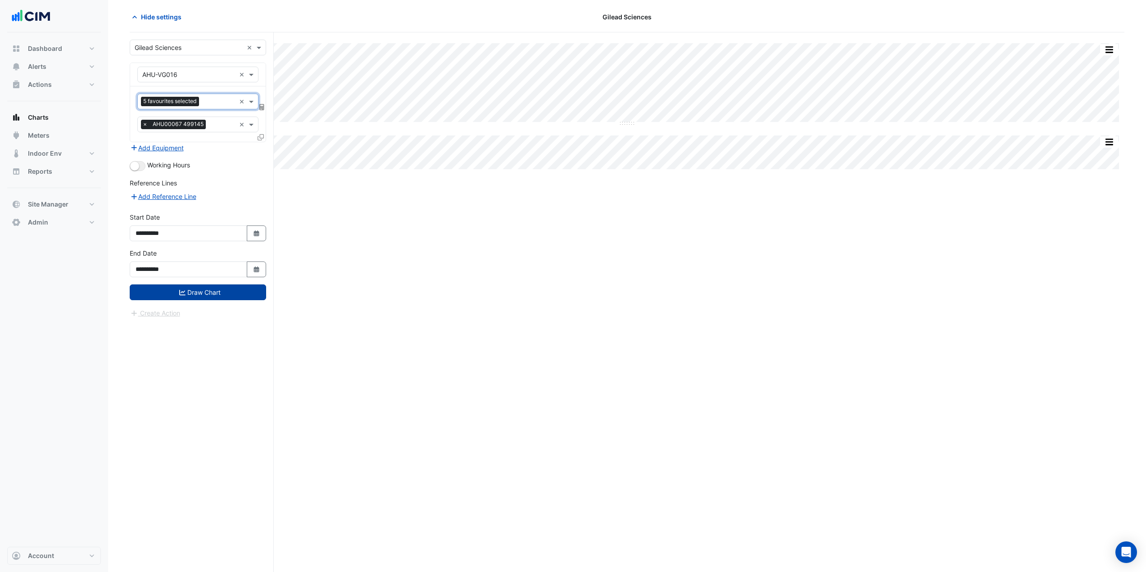
click at [216, 296] on button "Draw Chart" at bounding box center [198, 293] width 136 height 16
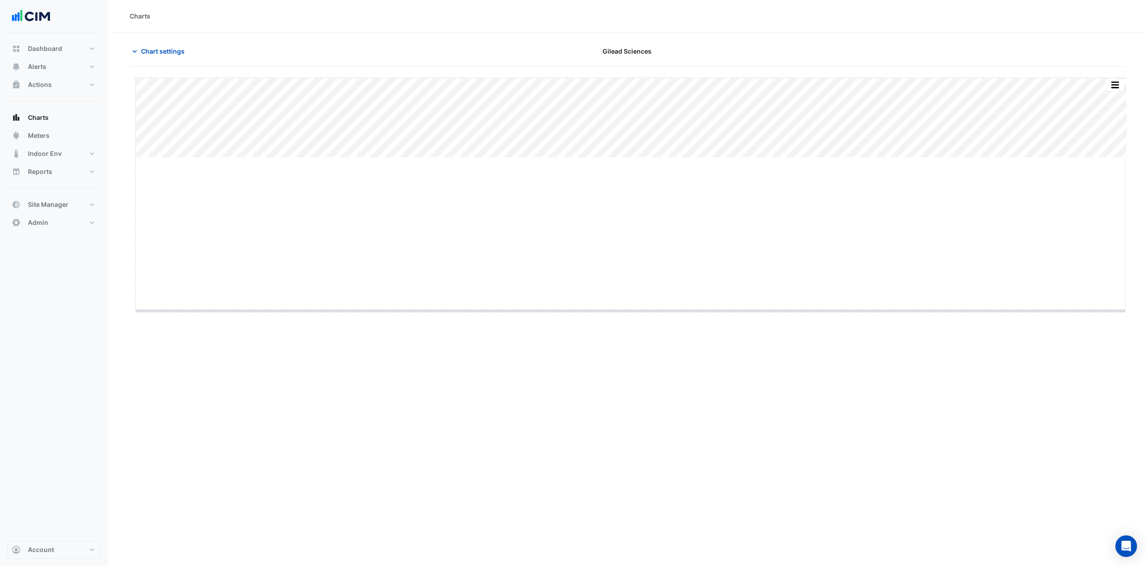
drag, startPoint x: 630, startPoint y: 156, endPoint x: 599, endPoint y: 412, distance: 257.2
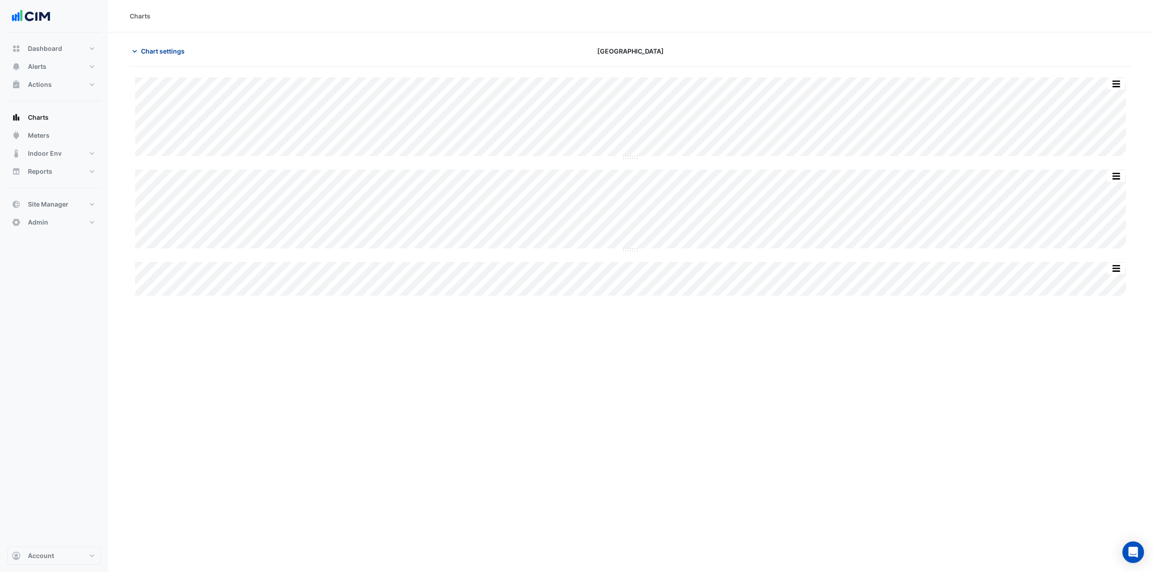
click at [169, 53] on span "Chart settings" at bounding box center [163, 50] width 44 height 9
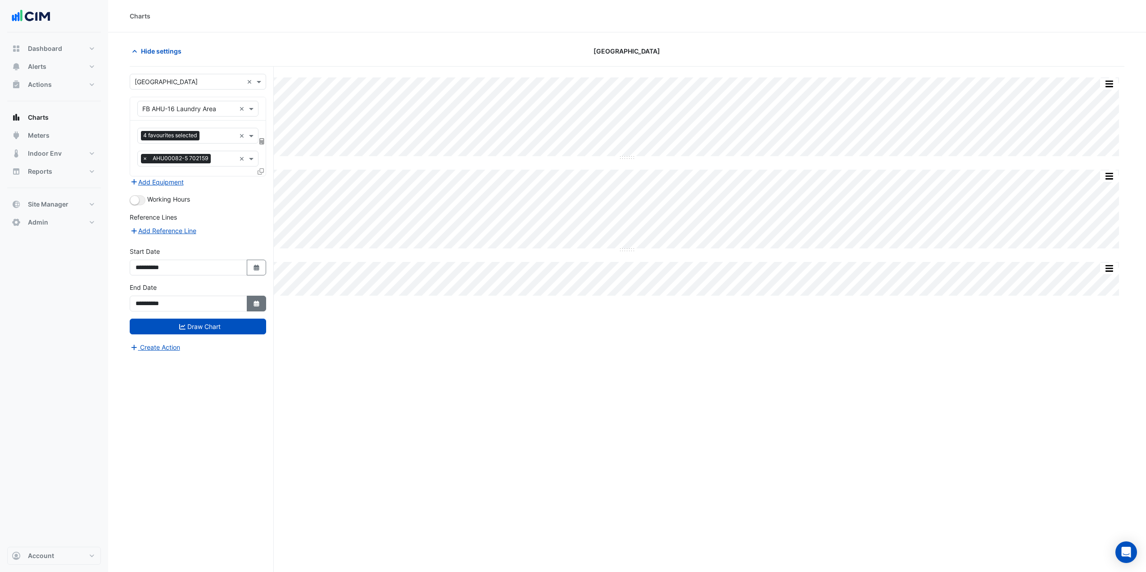
click at [251, 304] on button "Select Date" at bounding box center [257, 304] width 20 height 16
click at [235, 181] on button "Next month" at bounding box center [231, 184] width 11 height 14
select select "*"
click at [143, 285] on div "30" at bounding box center [145, 285] width 14 height 14
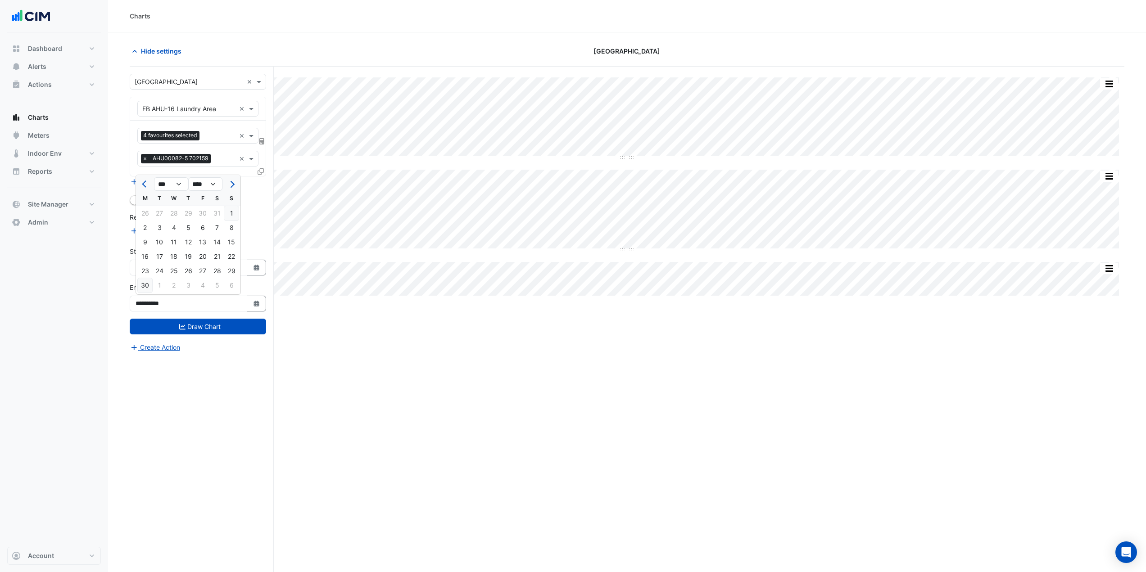
type input "**********"
click at [258, 267] on icon "button" at bounding box center [256, 268] width 5 height 6
select select "*"
select select "****"
click at [143, 145] on button "Previous month" at bounding box center [145, 148] width 11 height 14
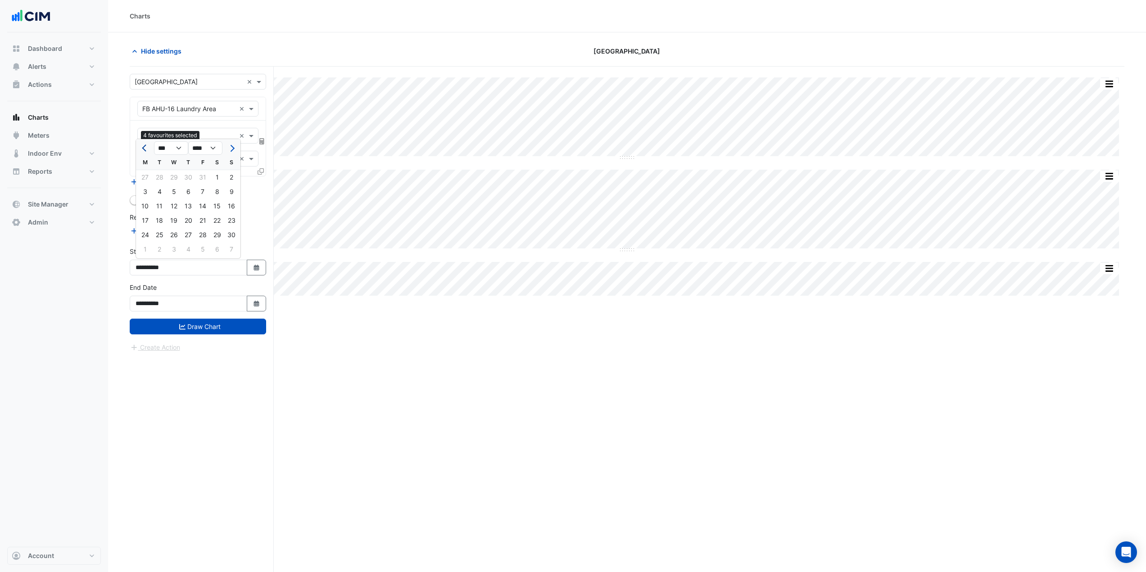
click at [145, 153] on button "Previous month" at bounding box center [145, 148] width 11 height 14
select select "*"
click at [179, 175] on div "1" at bounding box center [174, 177] width 14 height 14
type input "**********"
click at [221, 327] on button "Draw Chart" at bounding box center [198, 327] width 136 height 16
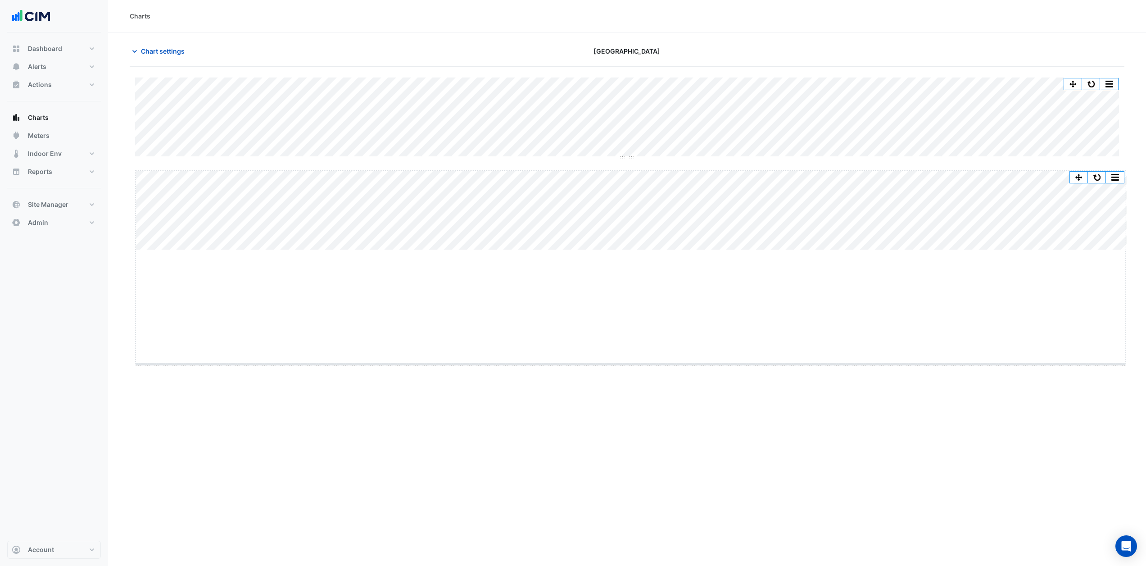
drag, startPoint x: 631, startPoint y: 249, endPoint x: 595, endPoint y: 368, distance: 125.2
drag, startPoint x: 629, startPoint y: 158, endPoint x: 621, endPoint y: 241, distance: 83.2
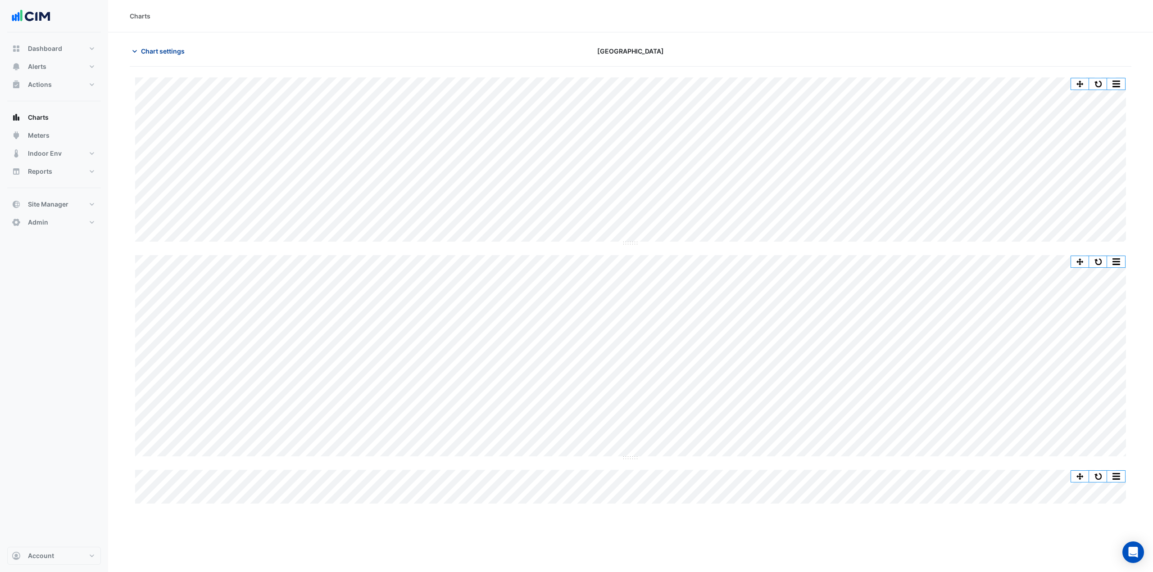
click at [146, 50] on span "Chart settings" at bounding box center [163, 50] width 44 height 9
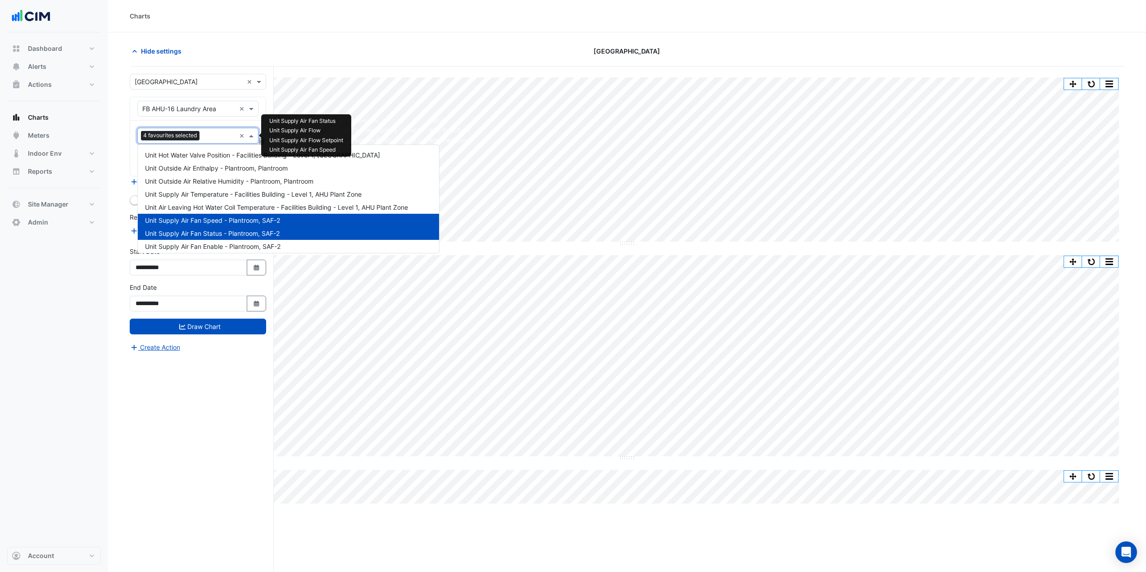
click at [215, 133] on input "text" at bounding box center [219, 136] width 32 height 9
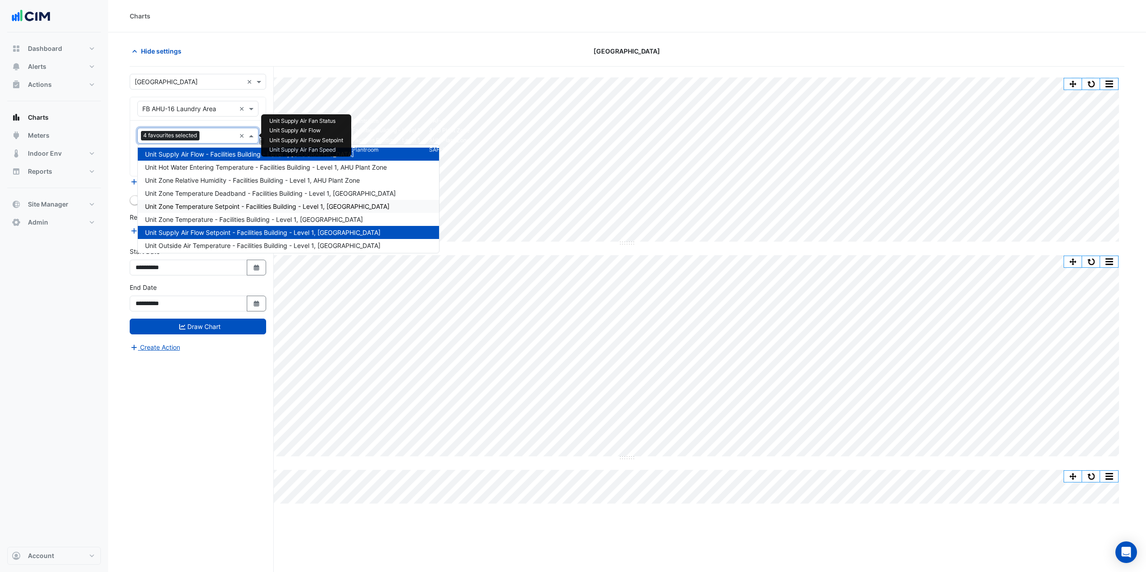
scroll to position [239, 0]
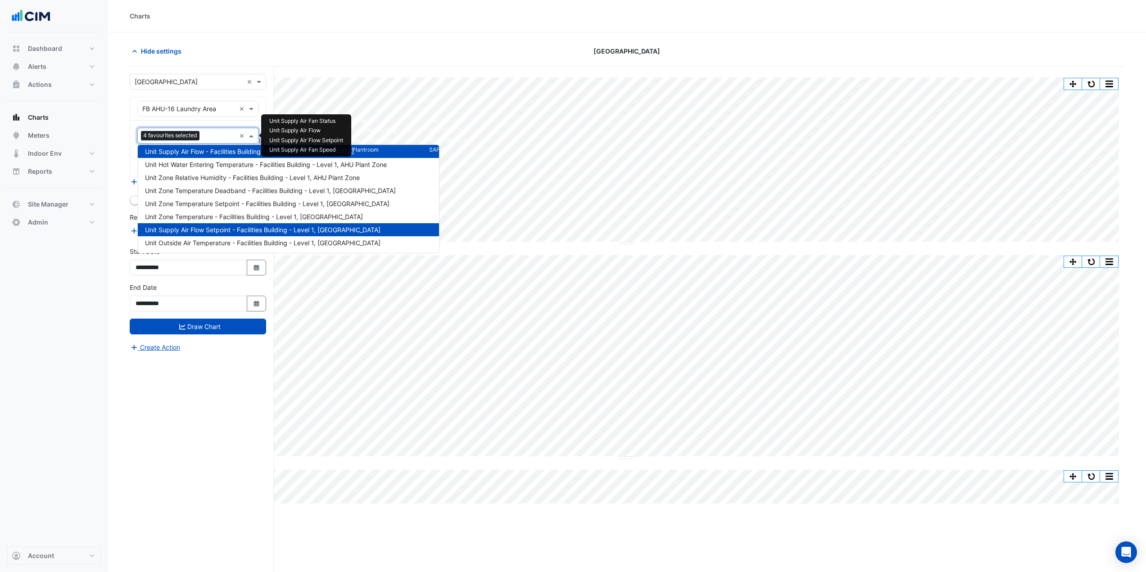
click at [220, 230] on span "Unit Supply Air Flow Setpoint - Facilities Building - Level 1, AHU Plant Zone" at bounding box center [263, 230] width 236 height 8
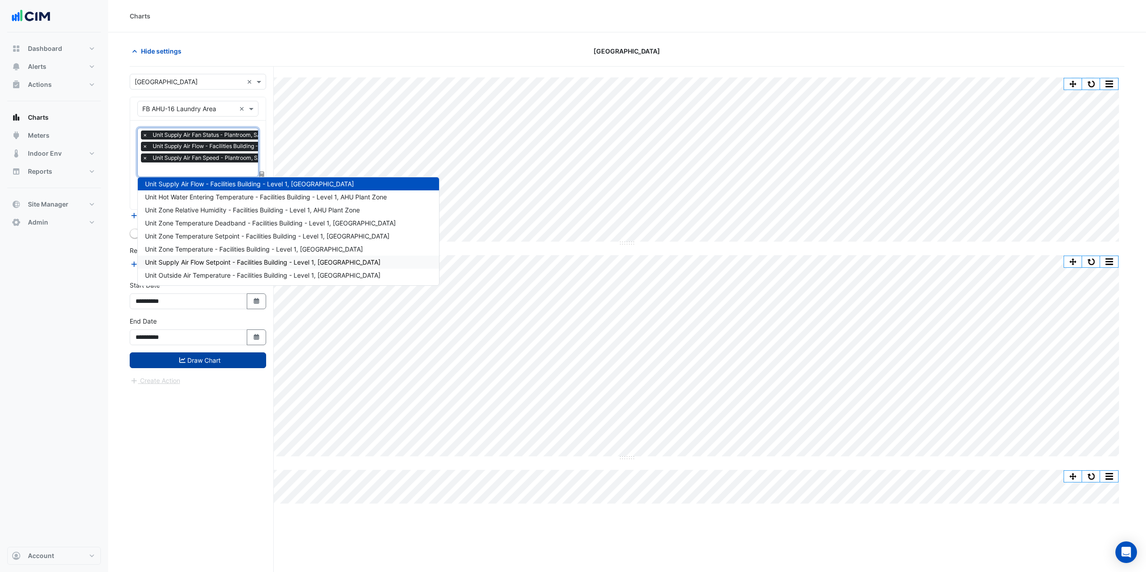
click at [239, 355] on button "Draw Chart" at bounding box center [198, 361] width 136 height 16
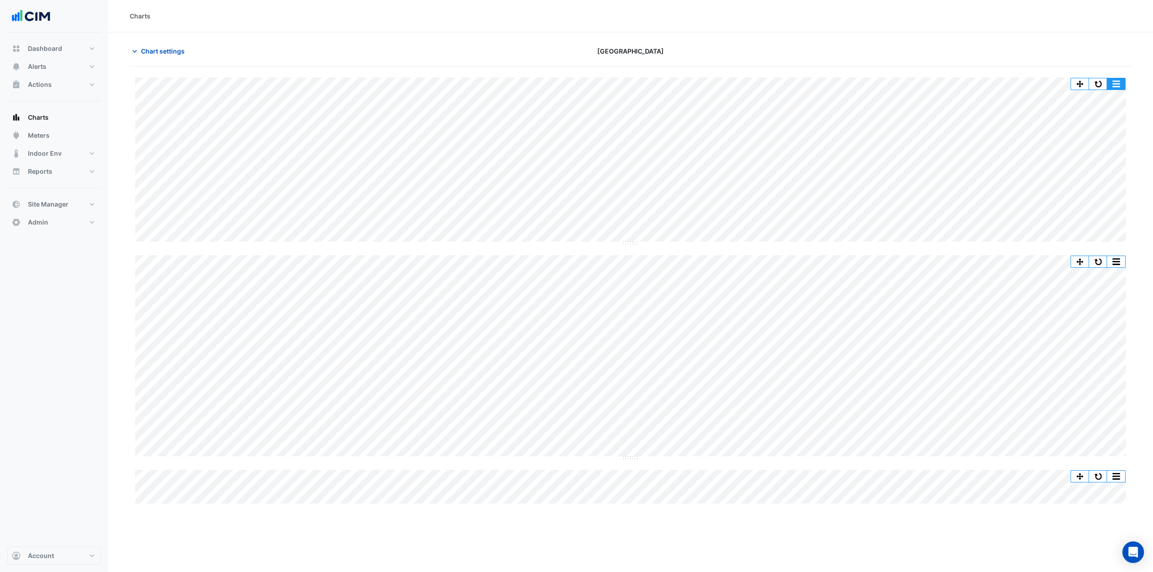
click at [1120, 85] on button "button" at bounding box center [1116, 83] width 18 height 11
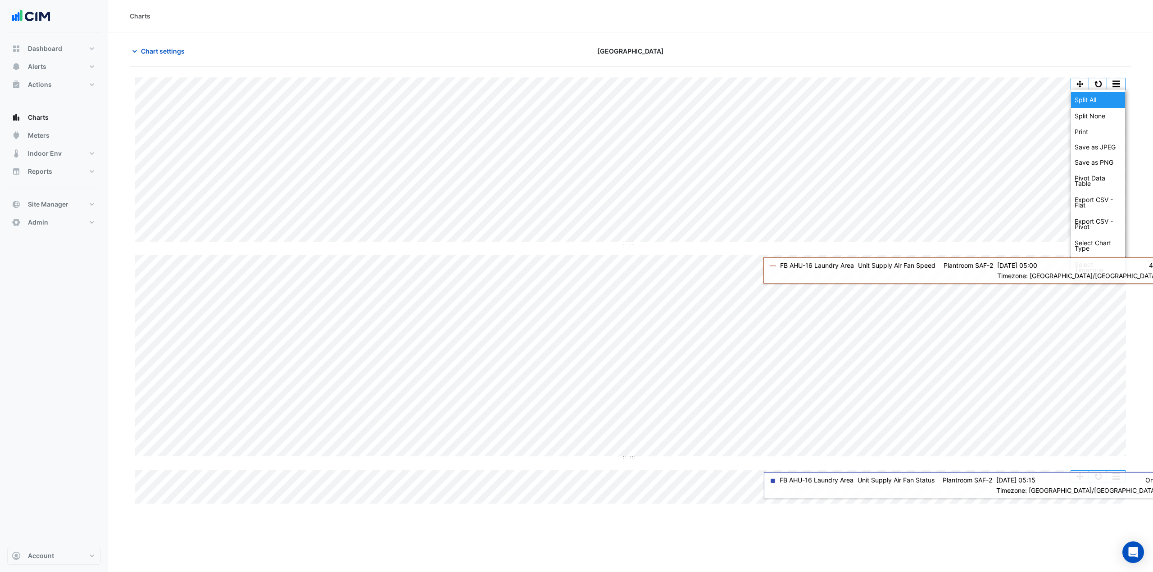
click at [1106, 104] on div "Split All" at bounding box center [1098, 100] width 54 height 16
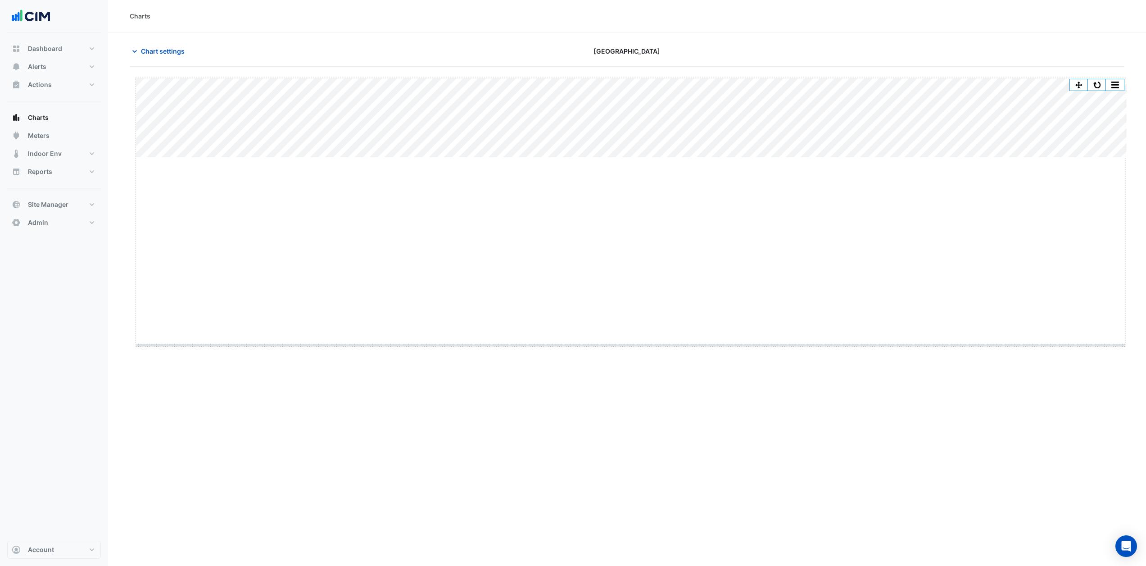
drag, startPoint x: 629, startPoint y: 157, endPoint x: 643, endPoint y: 344, distance: 187.9
drag, startPoint x: 634, startPoint y: 347, endPoint x: 628, endPoint y: 444, distance: 96.6
drag, startPoint x: 630, startPoint y: 222, endPoint x: 603, endPoint y: 436, distance: 216.0
drag, startPoint x: 630, startPoint y: 439, endPoint x: 631, endPoint y: 493, distance: 53.6
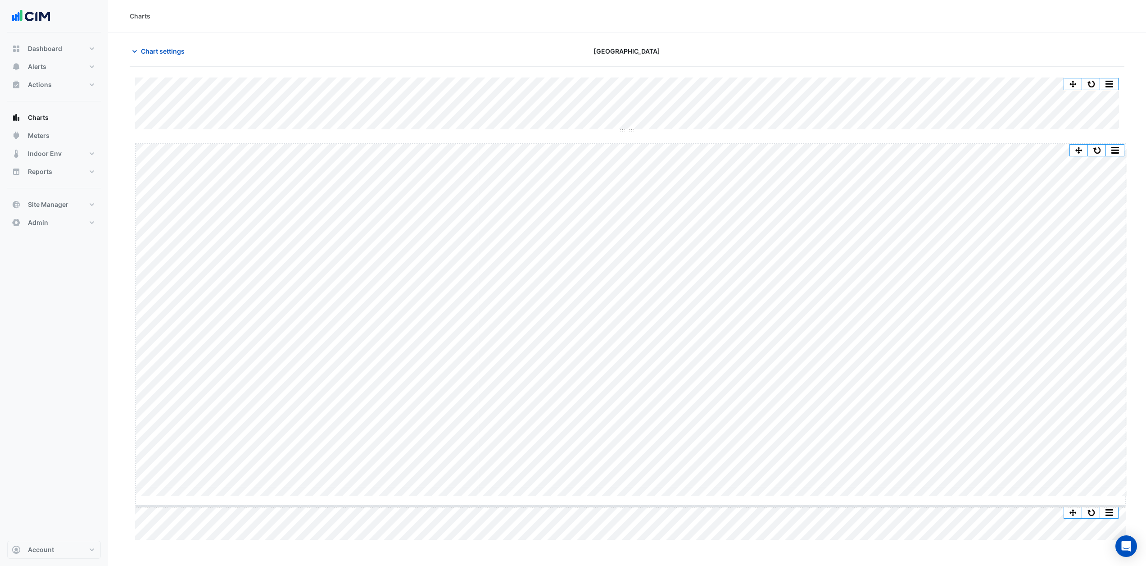
drag, startPoint x: 629, startPoint y: 497, endPoint x: 629, endPoint y: 506, distance: 9.5
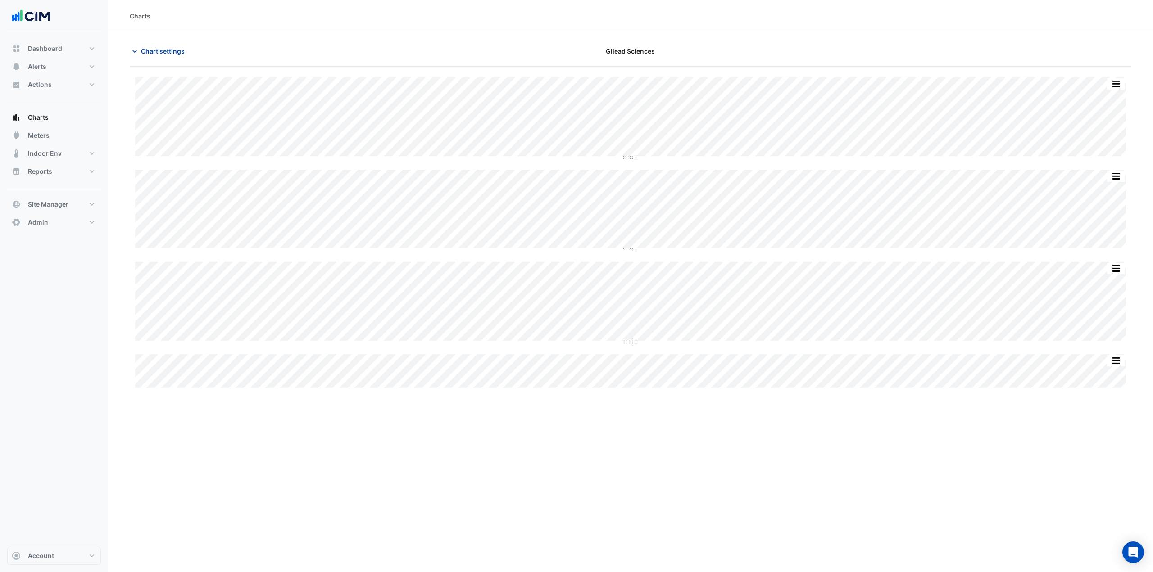
click at [145, 52] on span "Chart settings" at bounding box center [163, 50] width 44 height 9
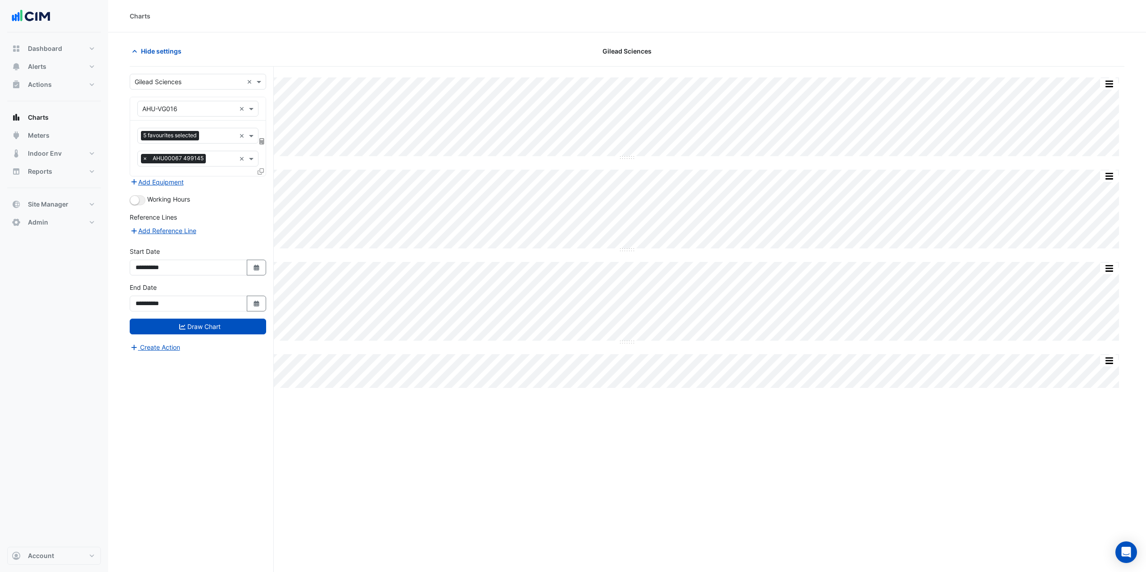
click at [166, 82] on input "text" at bounding box center [189, 81] width 109 height 9
type input "*****"
click at [168, 116] on span "Adare Manor" at bounding box center [176, 114] width 63 height 8
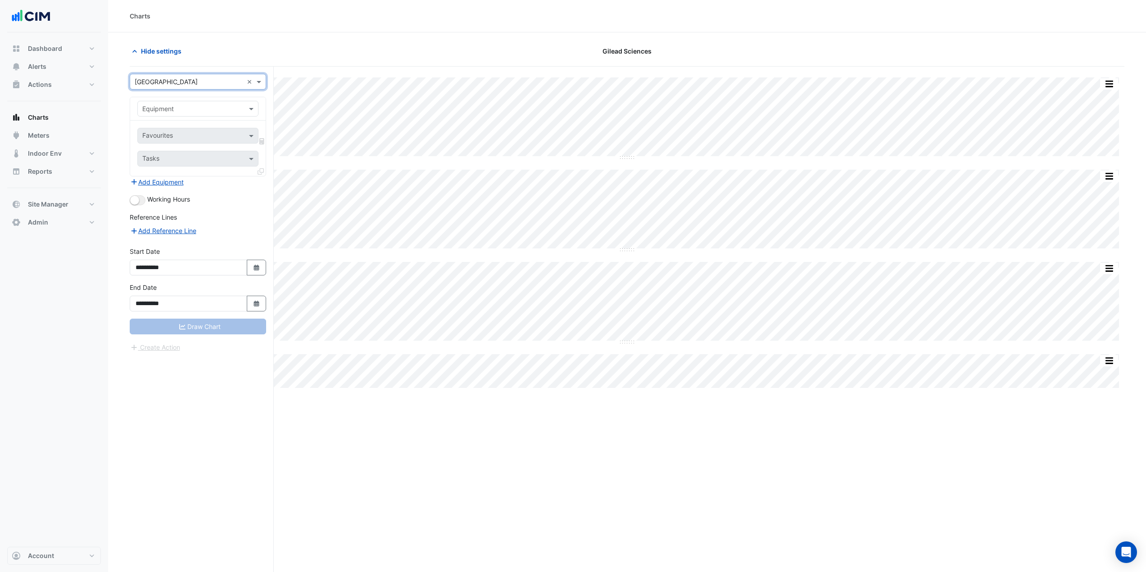
click at [171, 115] on div "Equipment" at bounding box center [197, 109] width 121 height 16
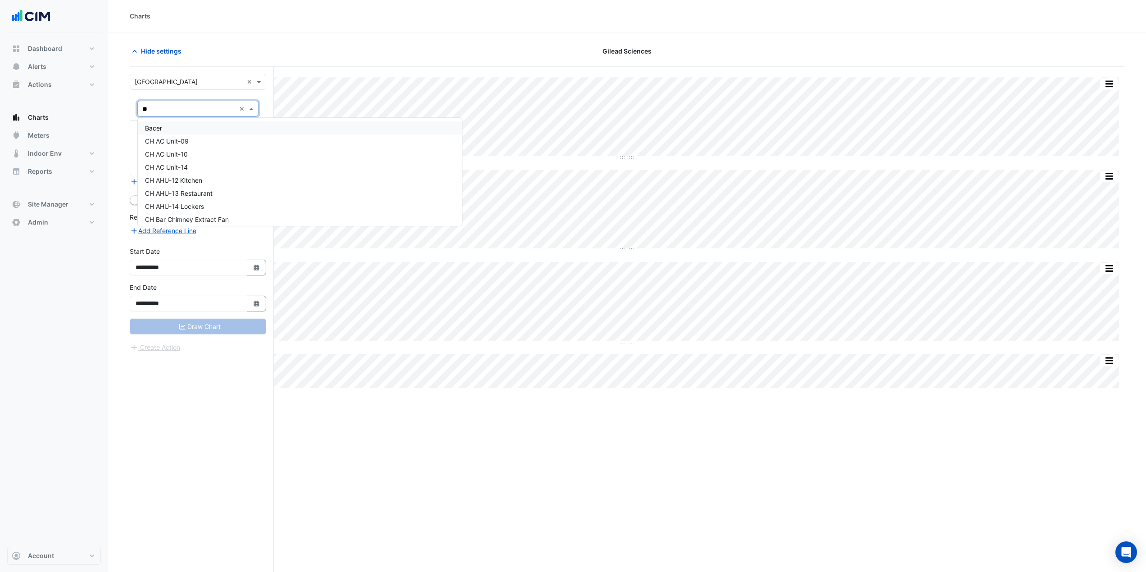
type input "***"
click at [231, 155] on div "HB AHU-02 Bakery Kitchen" at bounding box center [300, 153] width 324 height 13
click at [198, 133] on input "text" at bounding box center [187, 136] width 91 height 9
type input "*****"
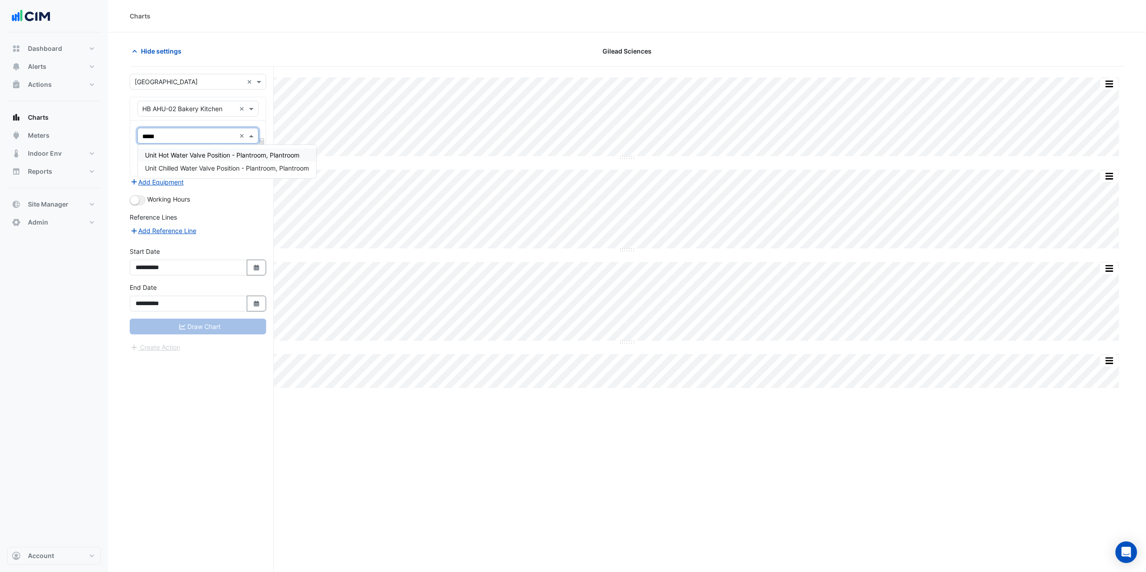
click at [237, 153] on span "Unit Hot Water Valve Position - Plantroom, Plantroom" at bounding box center [222, 155] width 154 height 8
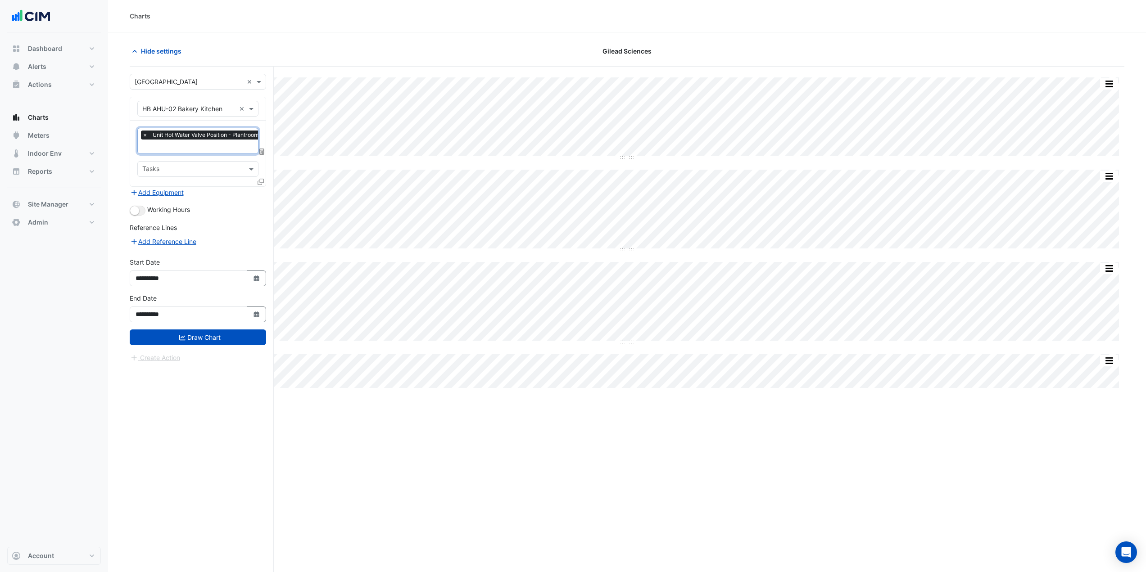
click at [203, 141] on div "× Unit Hot Water Valve Position - Plantroom, Plantroom" at bounding box center [217, 136] width 152 height 11
type input "***"
click at [210, 174] on span "Unit Chilled Water Valve Position - Plantroom, Plantroom" at bounding box center [227, 178] width 164 height 8
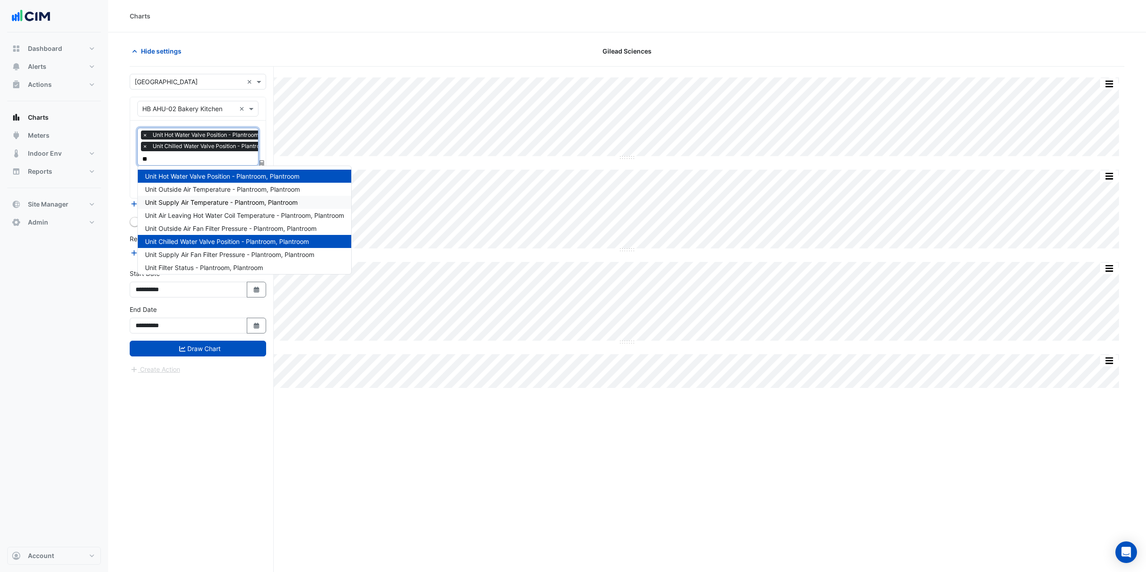
scroll to position [0, 0]
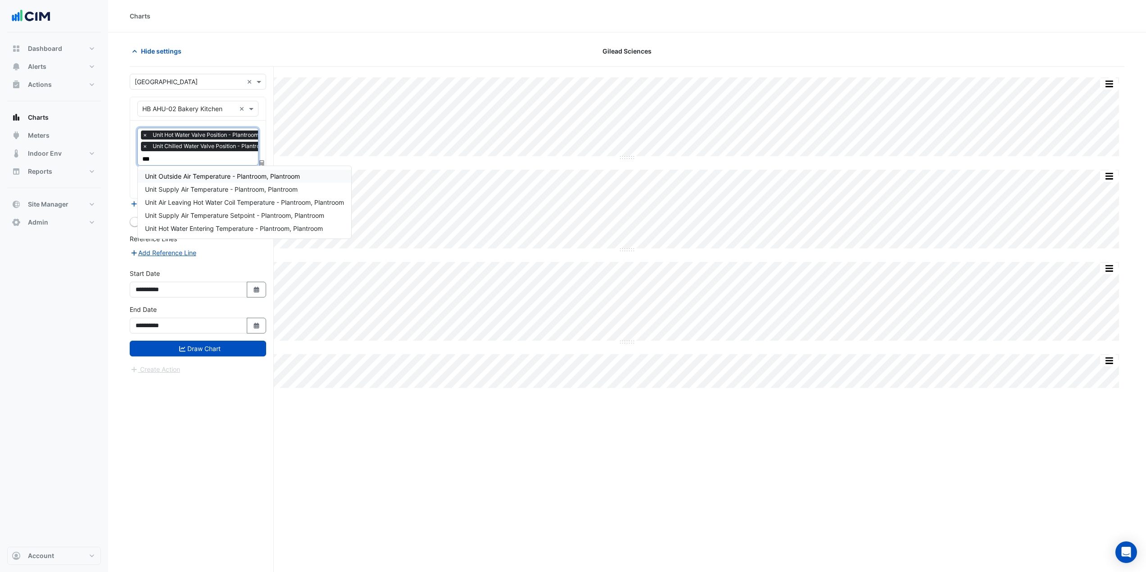
type input "****"
click at [213, 188] on span "Unit Supply Air Temperature - Plantroom, Plantroom" at bounding box center [221, 190] width 153 height 8
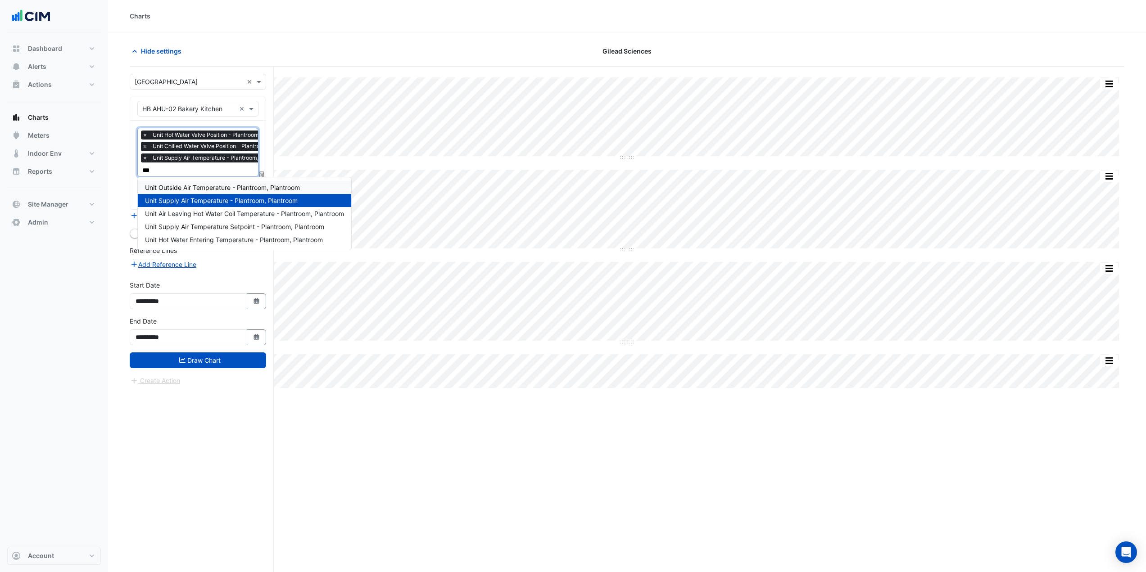
type input "****"
click at [226, 223] on span "Unit Supply Air Temperature Setpoint - Plantroom, Plantroom" at bounding box center [234, 227] width 179 height 8
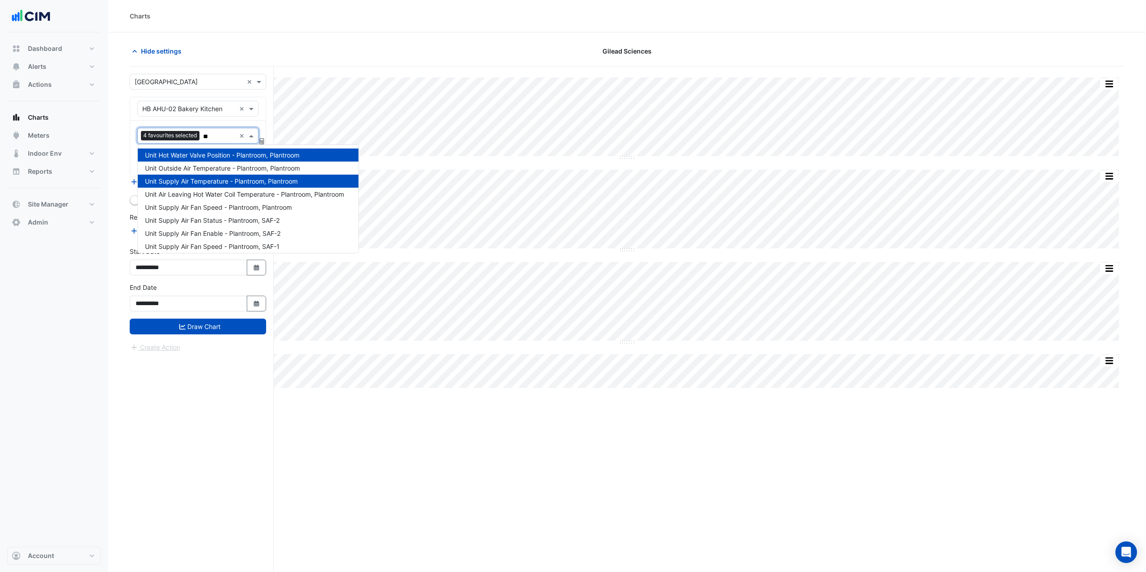
scroll to position [30, 0]
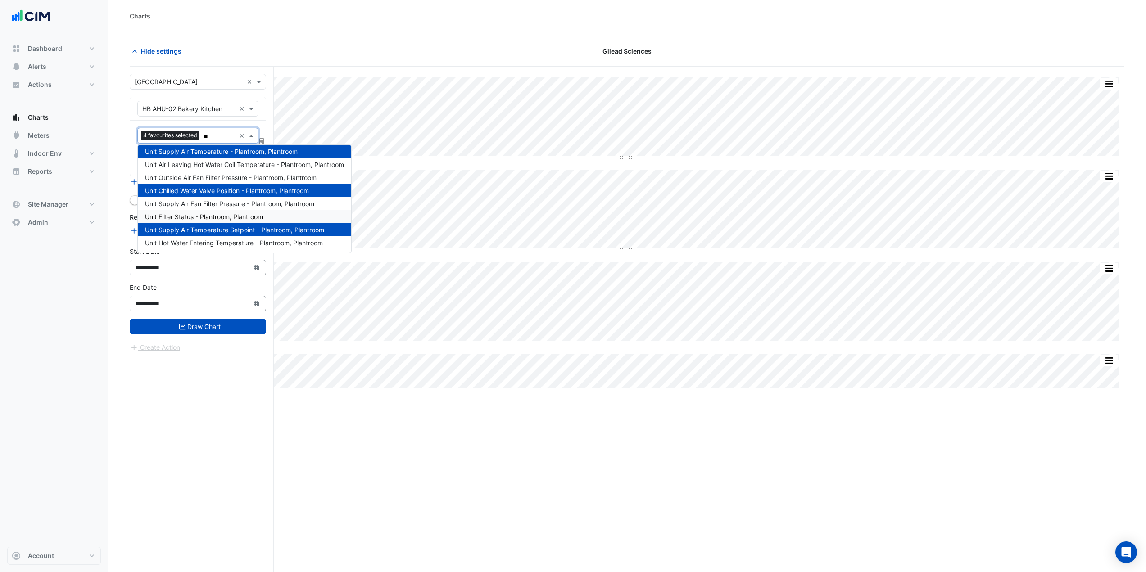
type input "***"
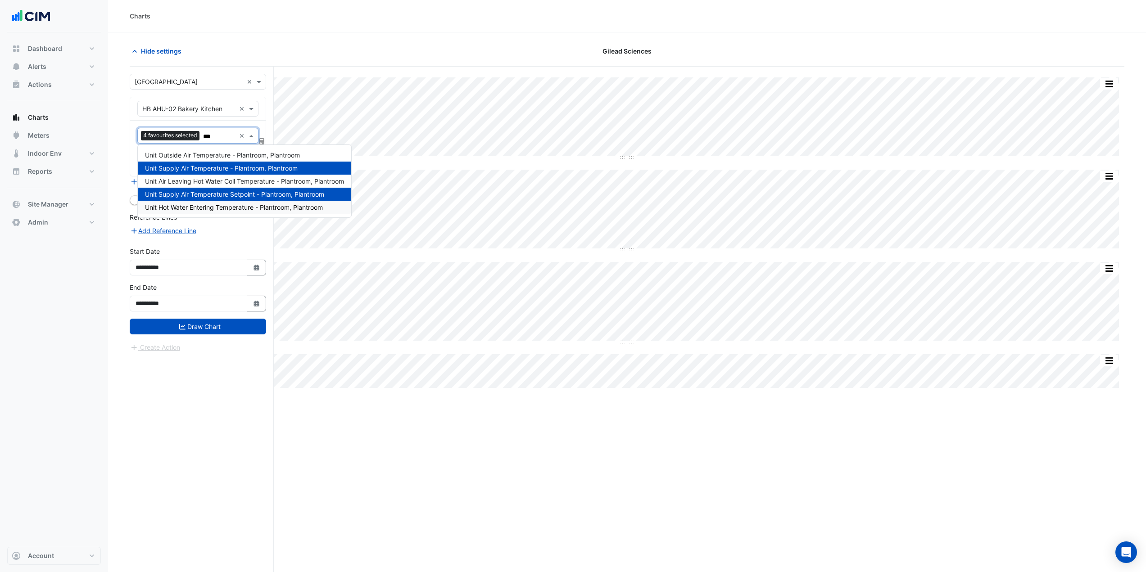
scroll to position [0, 0]
click at [228, 182] on span "Unit Air Leaving Hot Water Coil Temperature - Plantroom, Plantroom" at bounding box center [244, 181] width 199 height 8
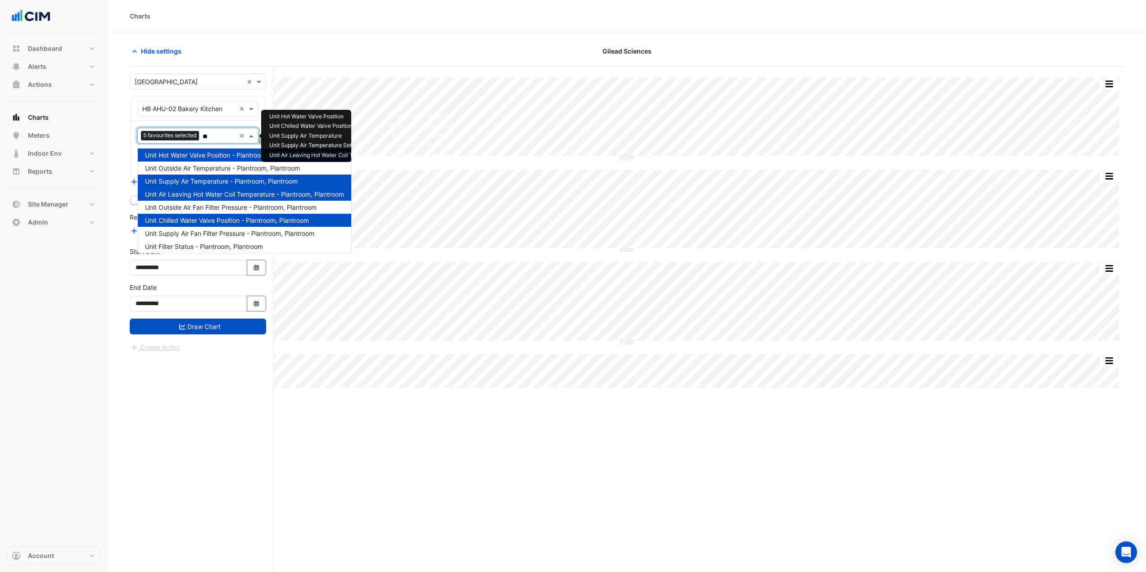
type input "***"
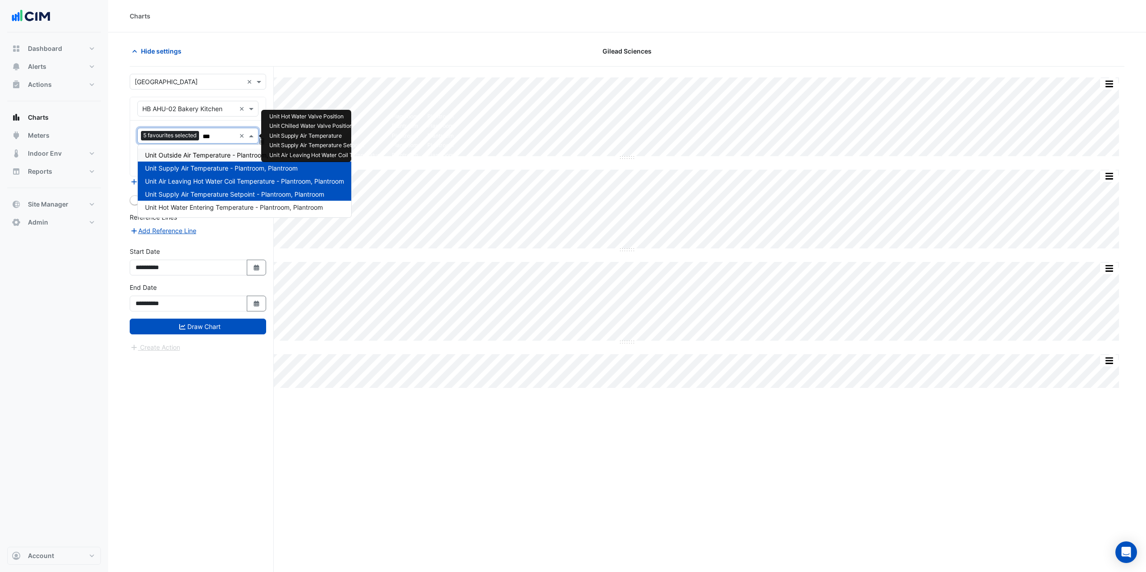
click at [211, 151] on div "Unit Outside Air Temperature - Plantroom, Plantroom" at bounding box center [244, 155] width 213 height 13
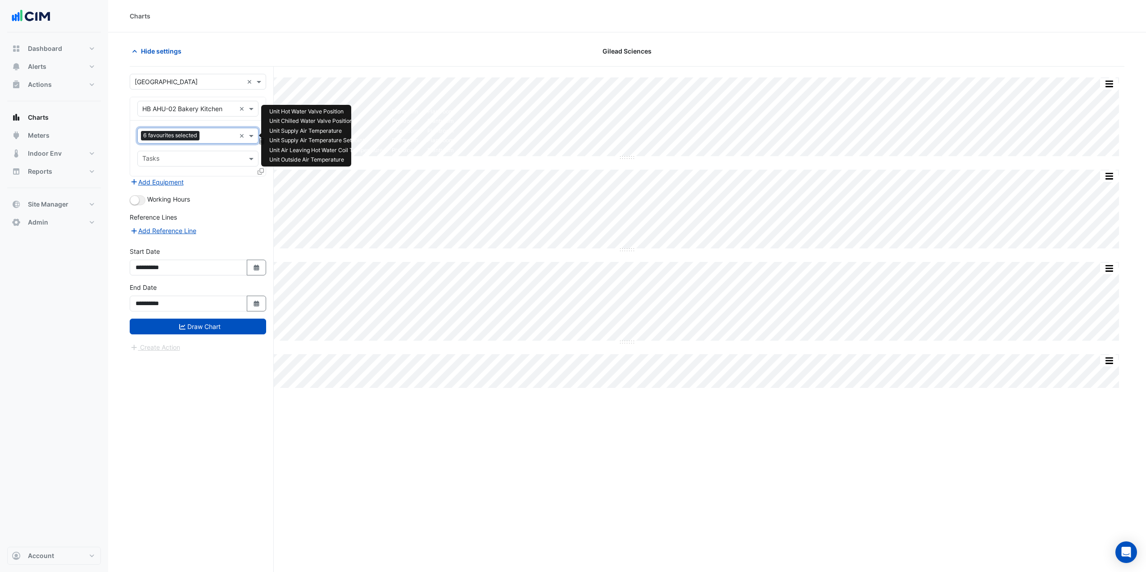
click at [217, 133] on input "text" at bounding box center [219, 136] width 32 height 9
type input "*"
type input "****"
click at [222, 158] on span "Unit Supply Air Fan Enable - Plantroom, SAF-2" at bounding box center [213, 155] width 136 height 8
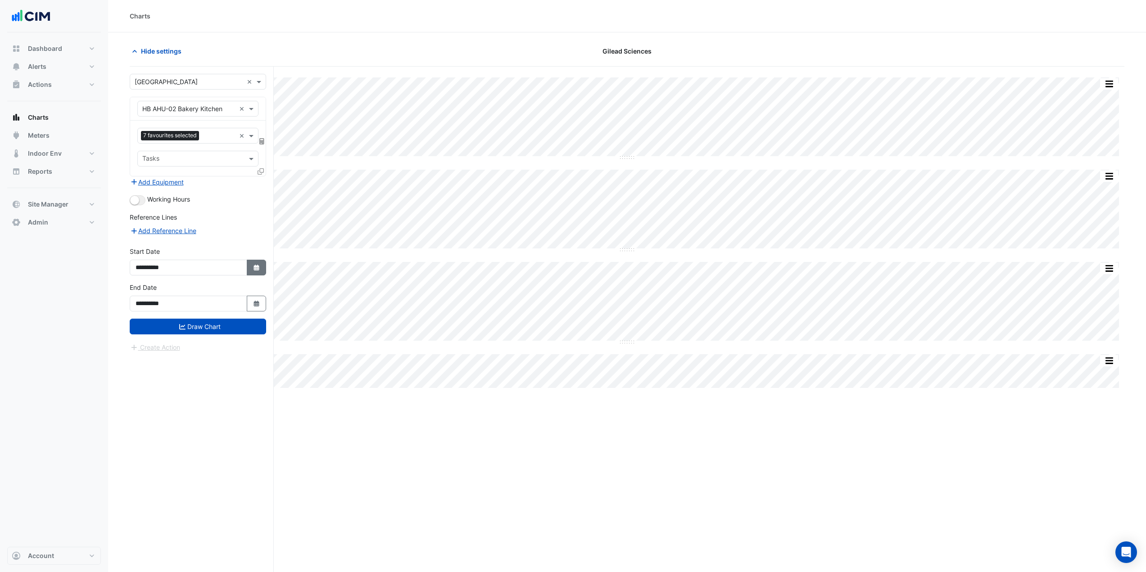
click at [259, 275] on button "Select Date" at bounding box center [257, 268] width 20 height 16
select select "*"
click at [207, 153] on select "**** **** **** **** **** **** **** **** **** **** ****" at bounding box center [205, 148] width 34 height 14
select select "****"
click at [188, 141] on select "**** **** **** **** **** **** **** **** **** **** ****" at bounding box center [205, 148] width 34 height 14
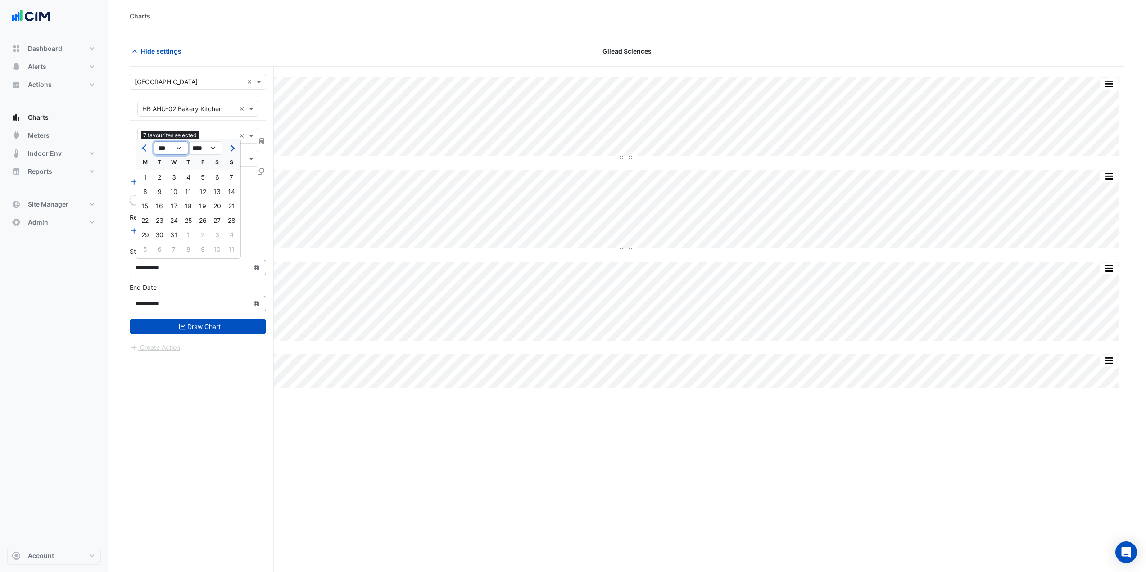
click at [179, 147] on select "*** *** *** *** *** *** *** *** *** *** *** ***" at bounding box center [171, 148] width 34 height 14
select select "*"
click at [154, 141] on select "*** *** *** *** *** *** *** *** *** *** *** ***" at bounding box center [171, 148] width 34 height 14
click at [176, 177] on div "1" at bounding box center [174, 177] width 14 height 14
type input "**********"
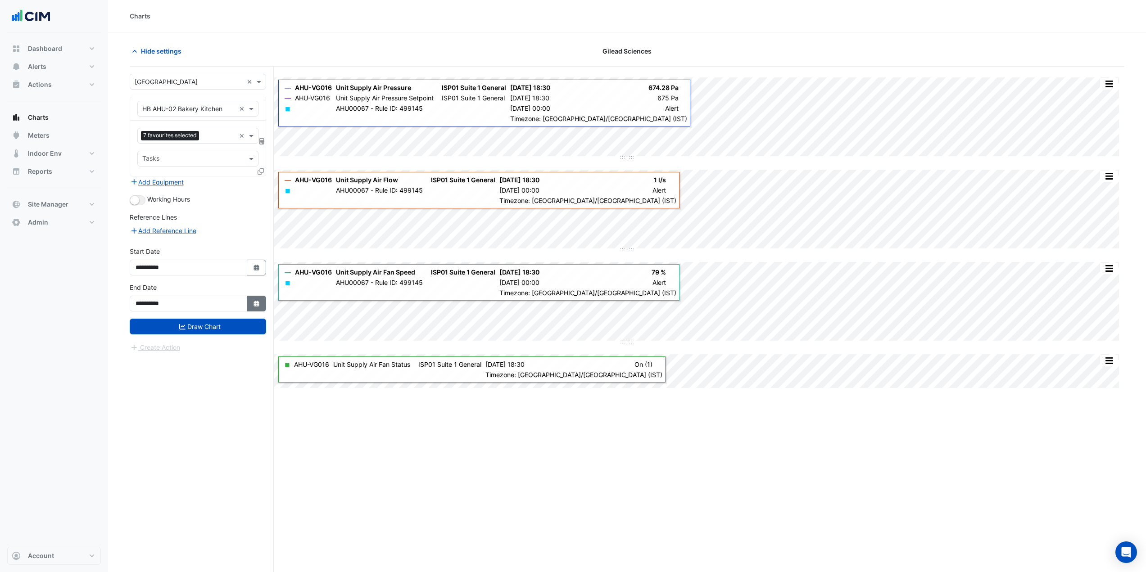
click at [257, 304] on icon "Select Date" at bounding box center [257, 304] width 8 height 6
select select "*"
click at [216, 185] on select "**** **** **** **** **** **** **** **** **** **** **** ****" at bounding box center [205, 184] width 34 height 14
select select "****"
click at [188, 177] on select "**** **** **** **** **** **** **** **** **** **** **** ****" at bounding box center [205, 184] width 34 height 14
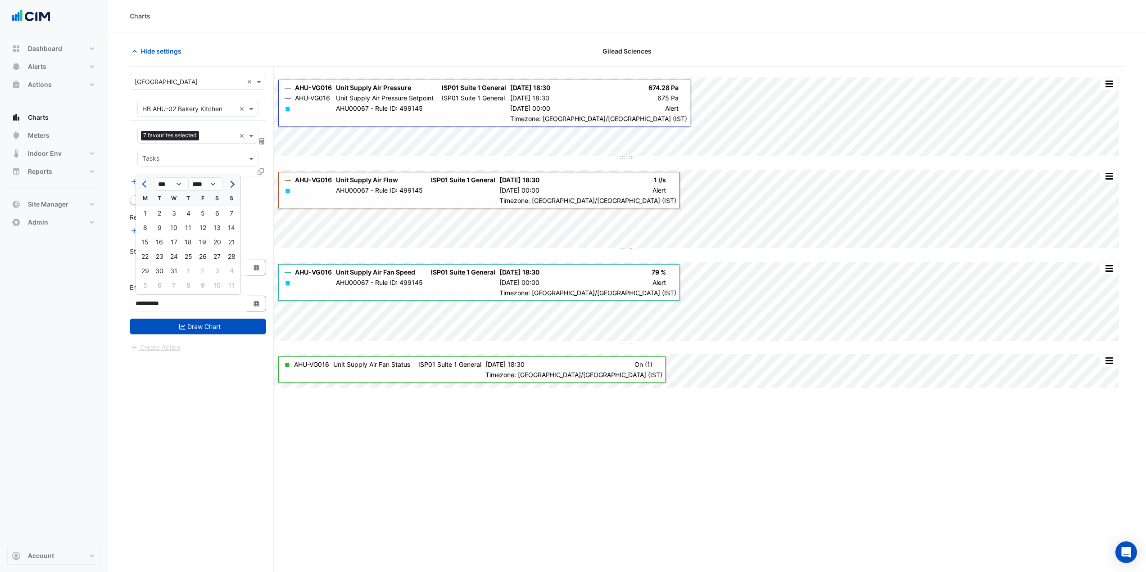
click at [227, 186] on button "Next month" at bounding box center [231, 184] width 11 height 14
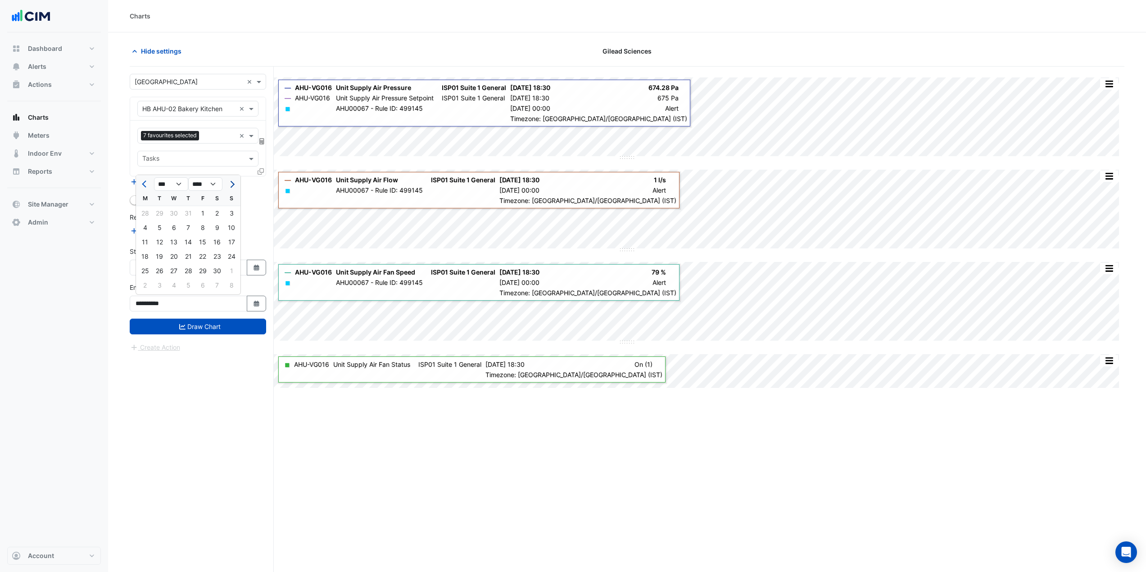
select select "**"
click at [160, 282] on div "31" at bounding box center [159, 285] width 14 height 14
type input "**********"
click at [192, 329] on button "Draw Chart" at bounding box center [198, 327] width 136 height 16
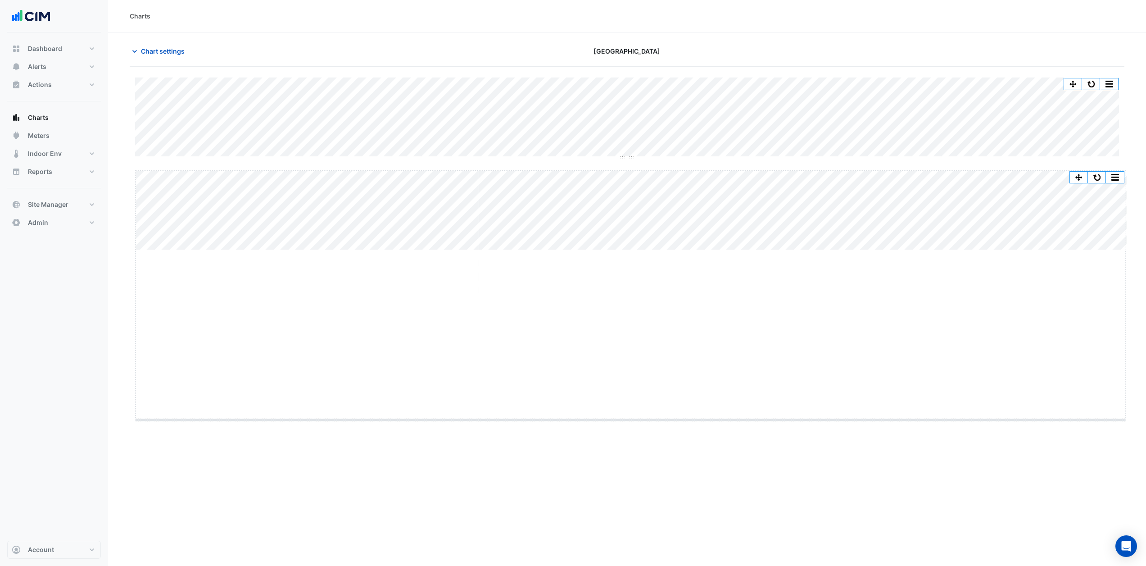
drag, startPoint x: 630, startPoint y: 249, endPoint x: 630, endPoint y: 418, distance: 169.8
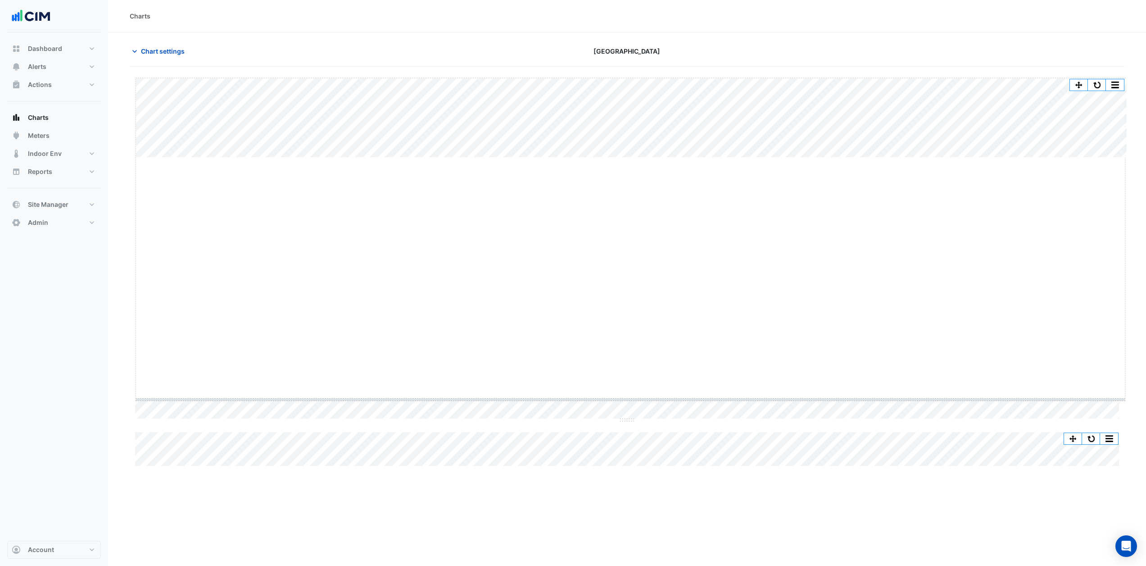
drag, startPoint x: 630, startPoint y: 157, endPoint x: 609, endPoint y: 403, distance: 246.3
drag, startPoint x: 628, startPoint y: 413, endPoint x: 608, endPoint y: 548, distance: 136.5
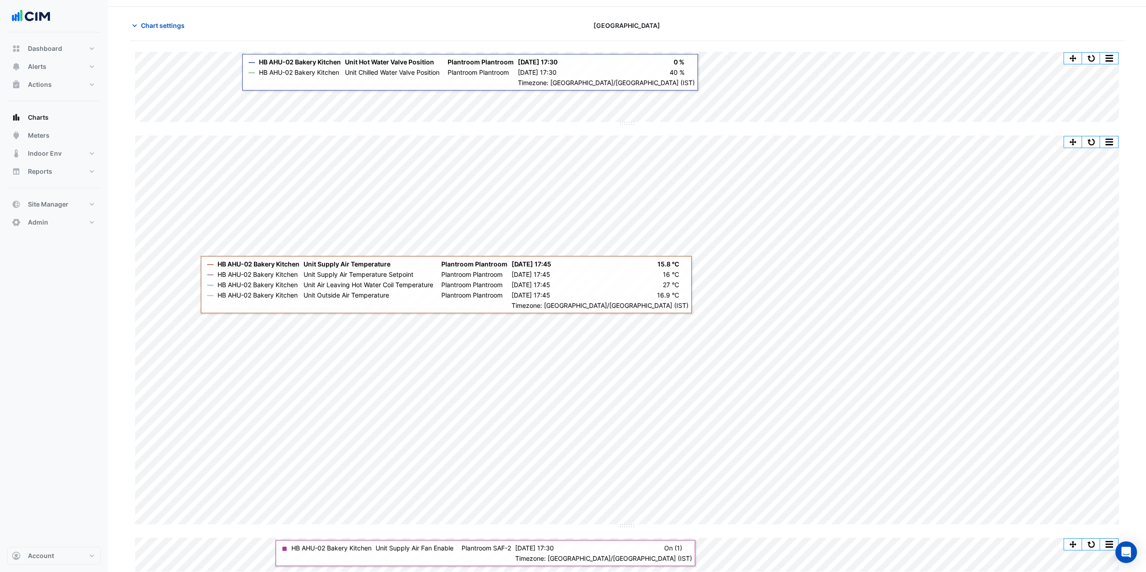
scroll to position [27, 0]
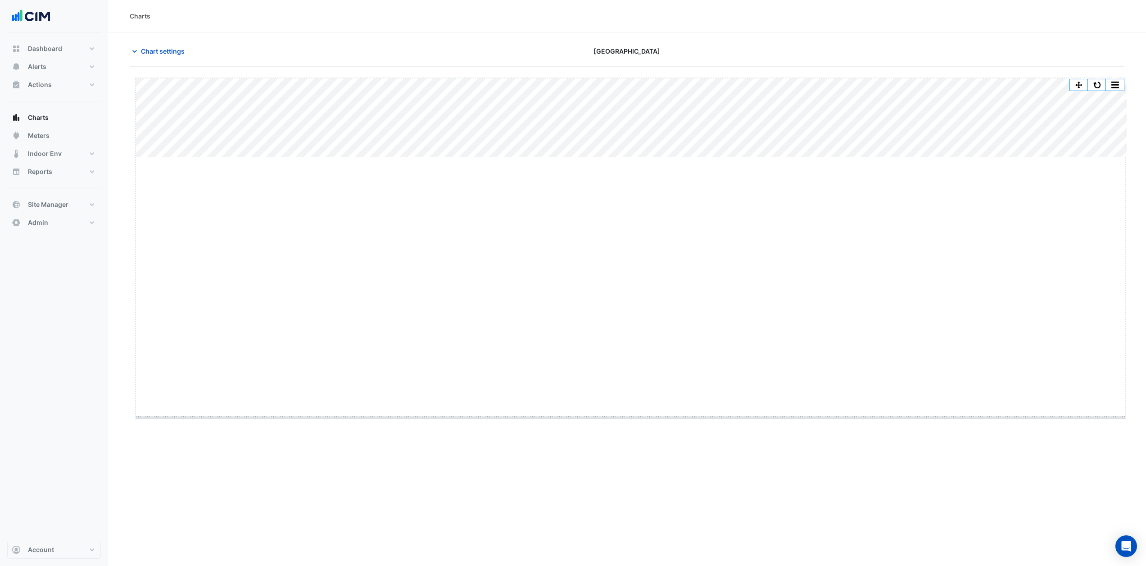
drag, startPoint x: 634, startPoint y: 157, endPoint x: 618, endPoint y: 417, distance: 260.3
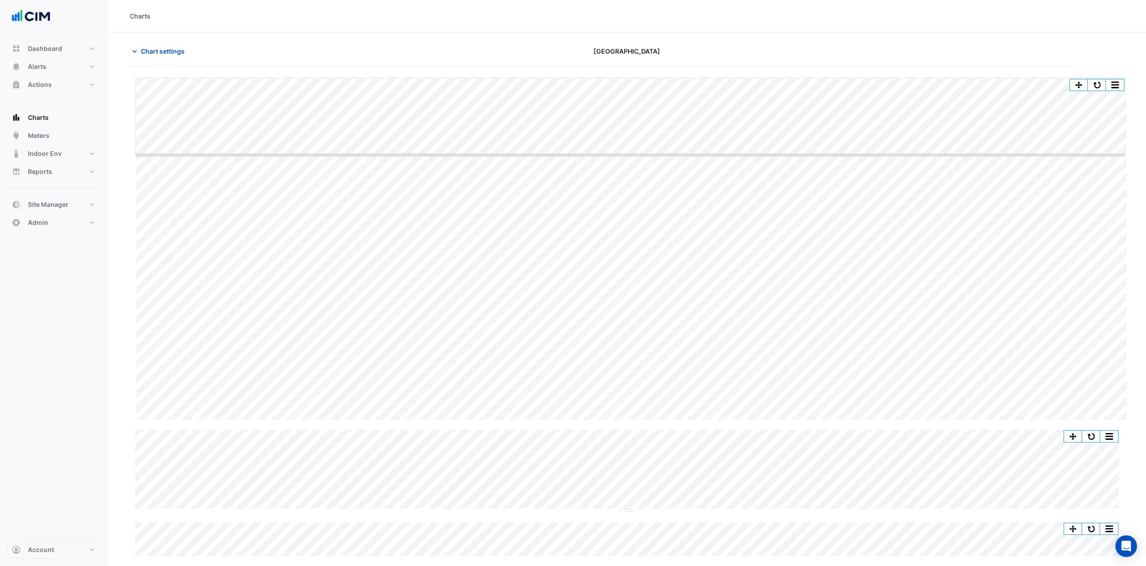
drag, startPoint x: 630, startPoint y: 419, endPoint x: 609, endPoint y: 154, distance: 266.5
drag, startPoint x: 632, startPoint y: 249, endPoint x: 590, endPoint y: 513, distance: 267.2
drag, startPoint x: 631, startPoint y: 517, endPoint x: 626, endPoint y: 543, distance: 27.1
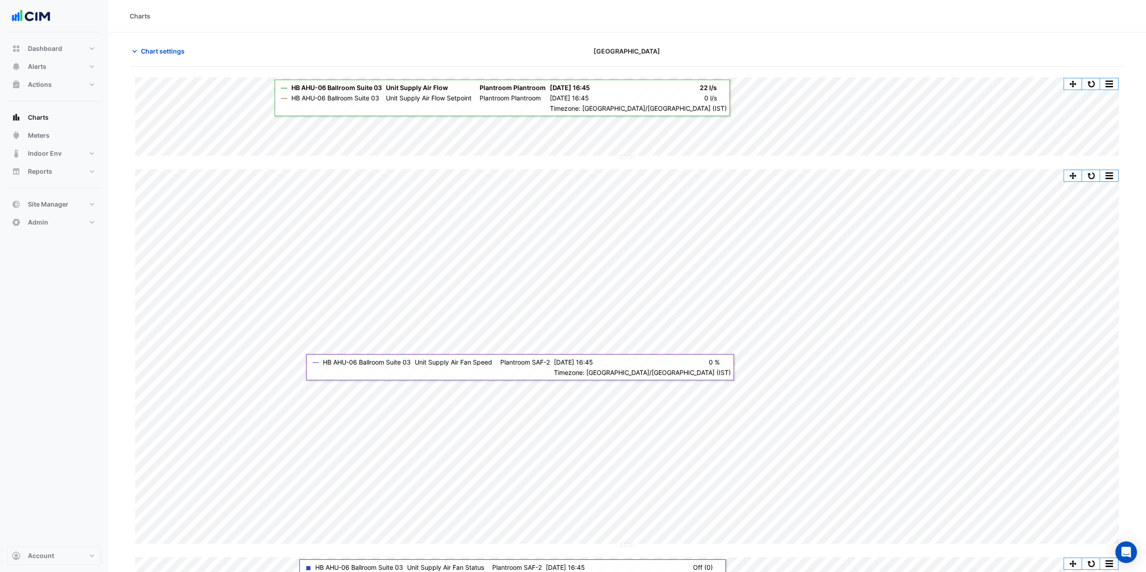
scroll to position [21, 0]
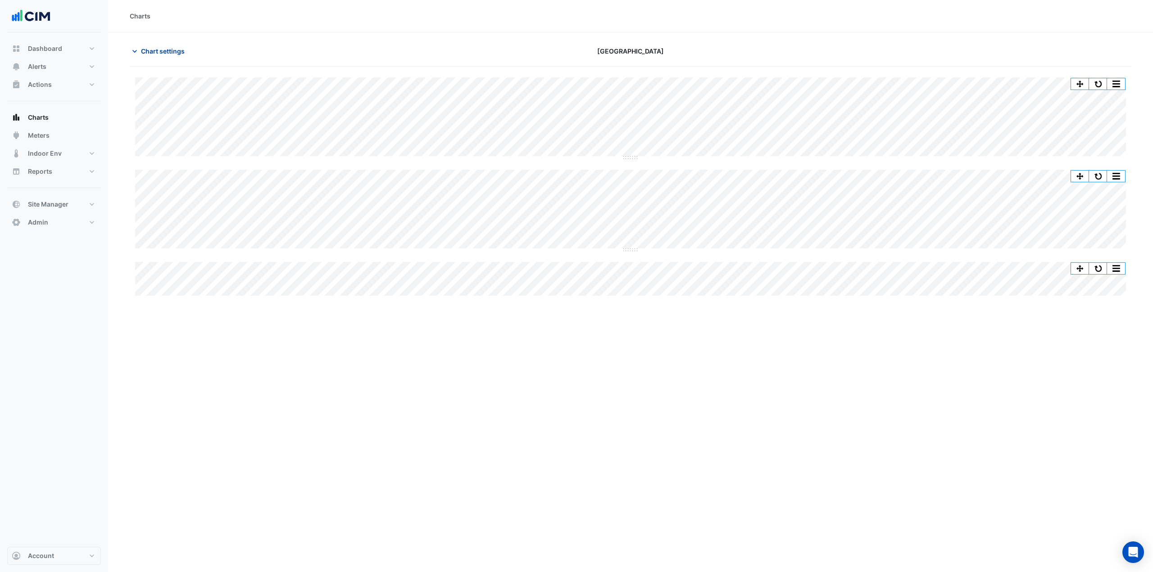
click at [147, 47] on span "Chart settings" at bounding box center [163, 50] width 44 height 9
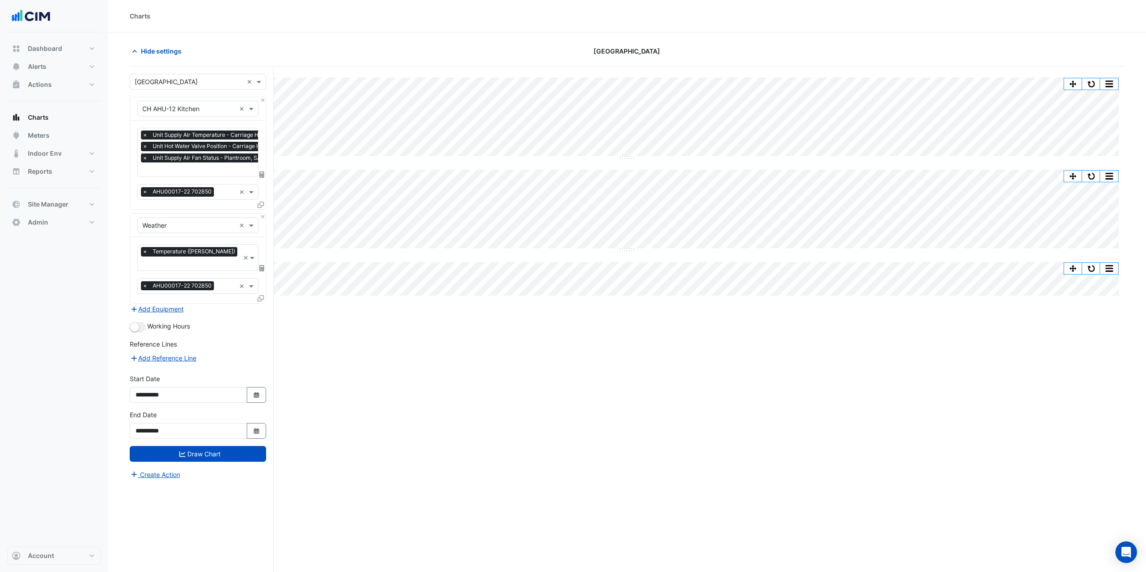
click at [200, 170] on input "text" at bounding box center [227, 170] width 171 height 9
type input "****"
click at [212, 185] on span "Unit Chilled Water Valve Position - [GEOGRAPHIC_DATA], Main Kitchen" at bounding box center [247, 188] width 205 height 8
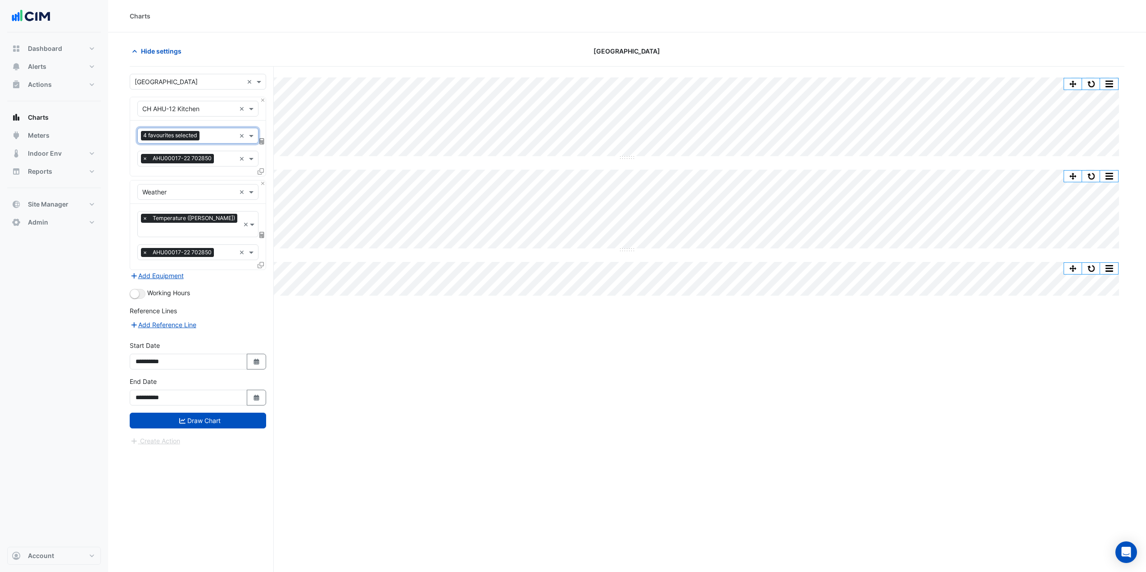
scroll to position [0, 0]
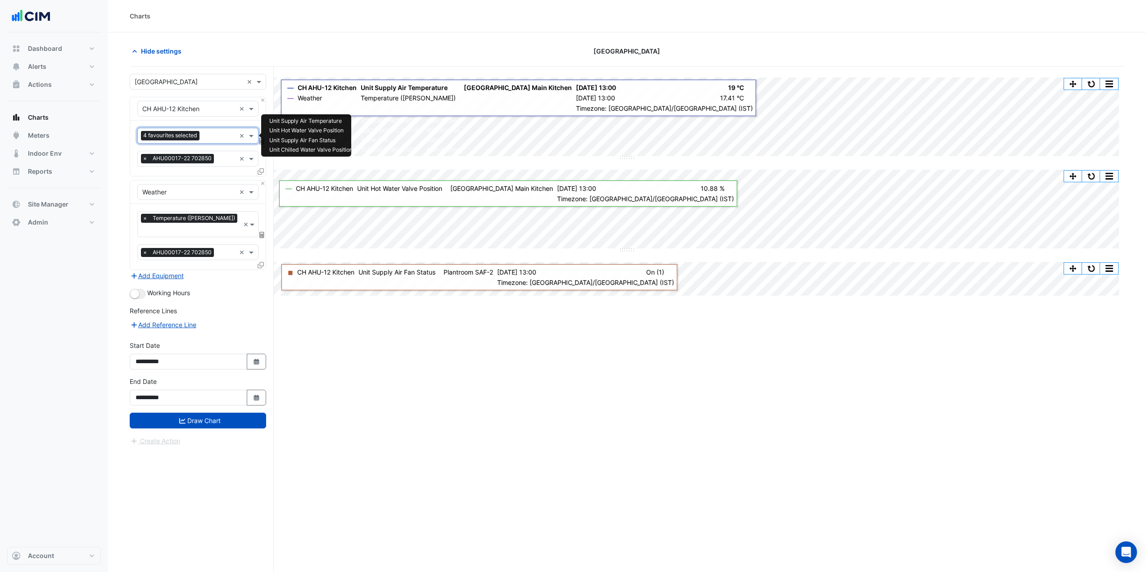
click at [210, 129] on div "4 favourites selected" at bounding box center [187, 136] width 98 height 14
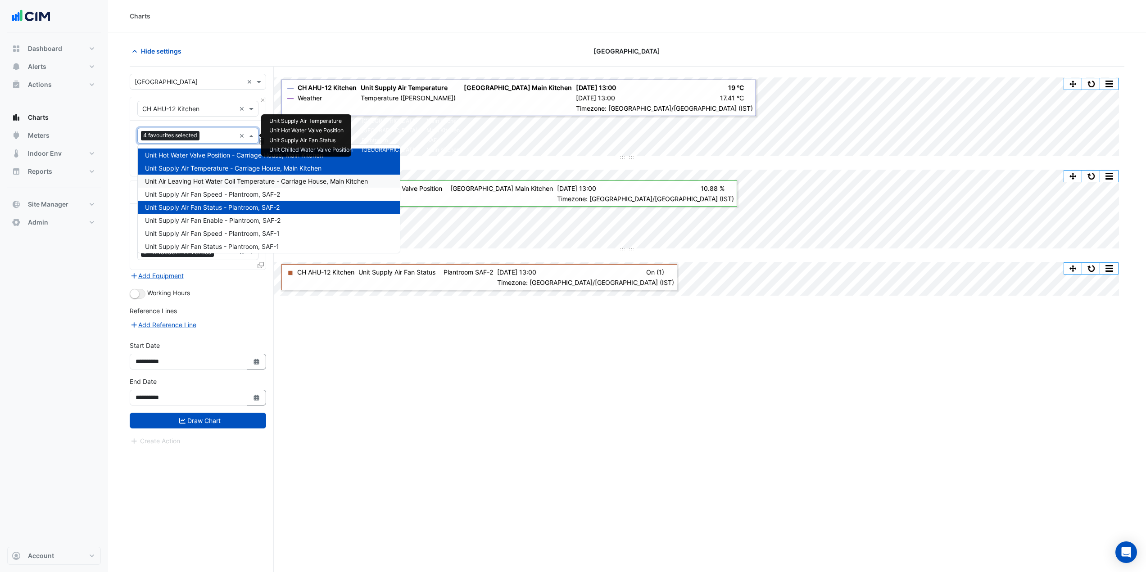
click at [250, 183] on span "Unit Air Leaving Hot Water Coil Temperature - Carriage House, Main Kitchen" at bounding box center [256, 181] width 223 height 8
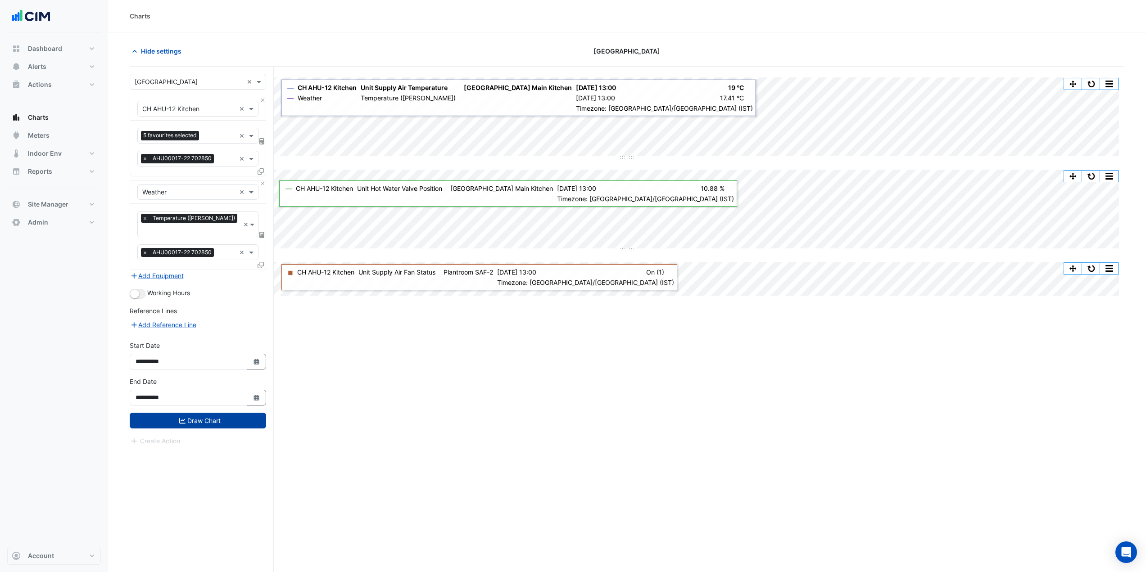
click at [217, 413] on button "Draw Chart" at bounding box center [198, 421] width 136 height 16
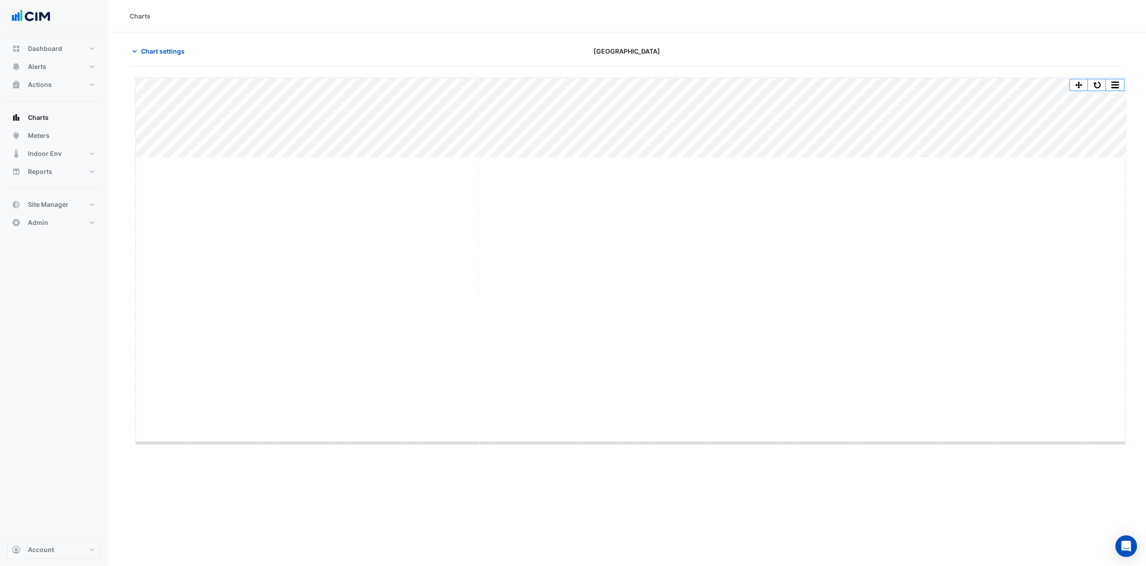
drag, startPoint x: 630, startPoint y: 158, endPoint x: 611, endPoint y: 452, distance: 294.7
drag, startPoint x: 632, startPoint y: 234, endPoint x: 640, endPoint y: 487, distance: 253.2
